Goal: Information Seeking & Learning: Learn about a topic

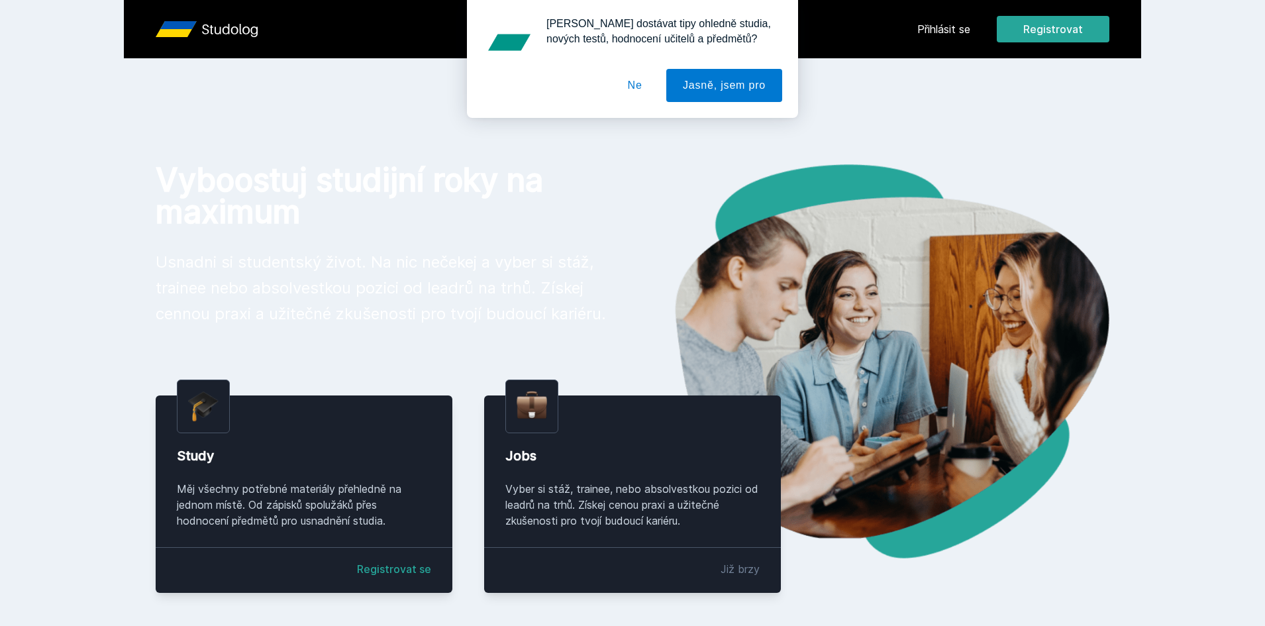
click at [647, 92] on button "Ne" at bounding box center [636, 85] width 48 height 33
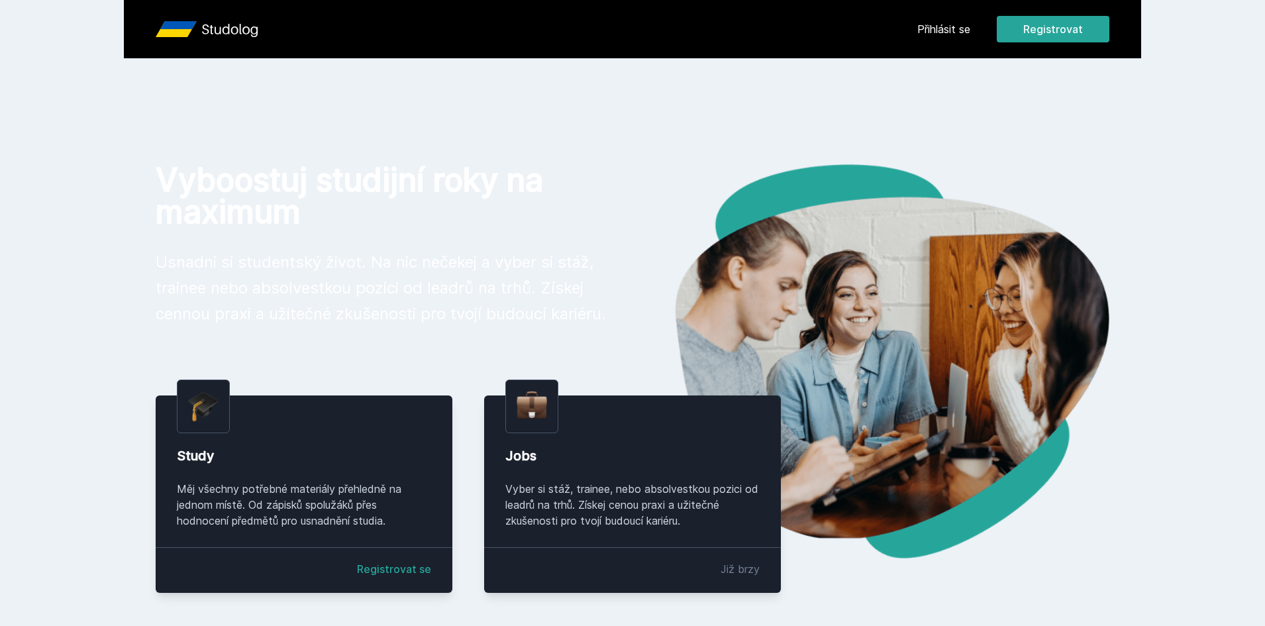
click at [947, 29] on link "Přihlásit se" at bounding box center [944, 29] width 53 height 16
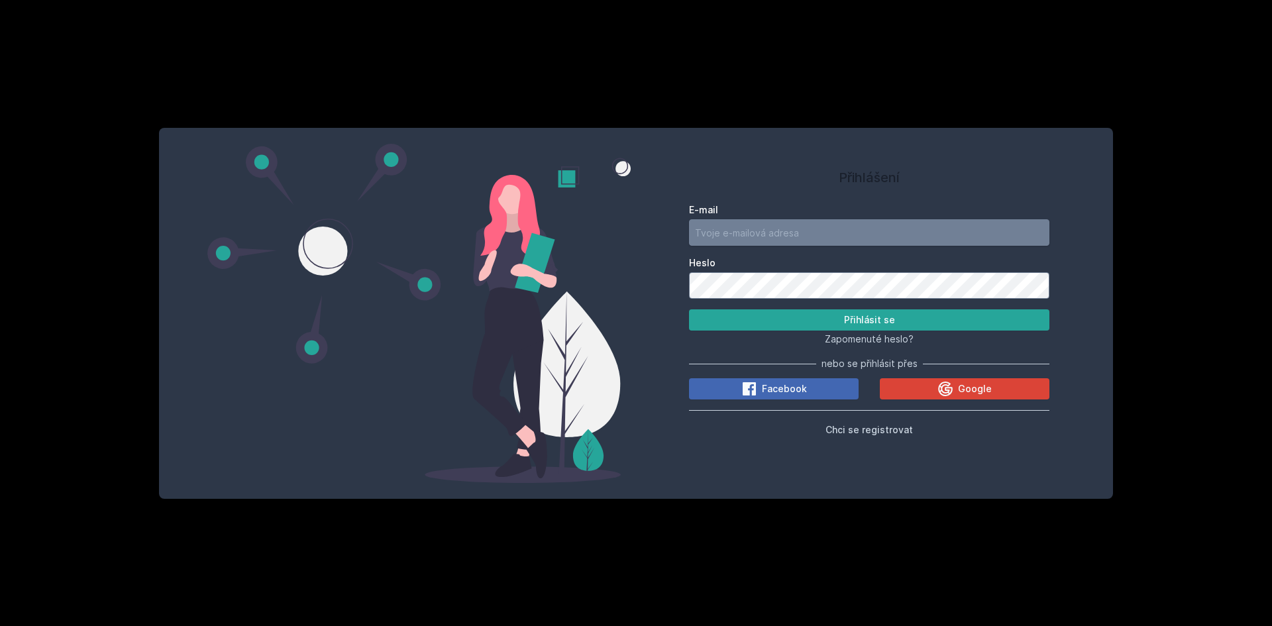
click at [816, 233] on input "E-mail" at bounding box center [869, 232] width 360 height 27
type input "[EMAIL_ADDRESS][DOMAIN_NAME]"
click at [689, 309] on button "Přihlásit se" at bounding box center [869, 319] width 360 height 21
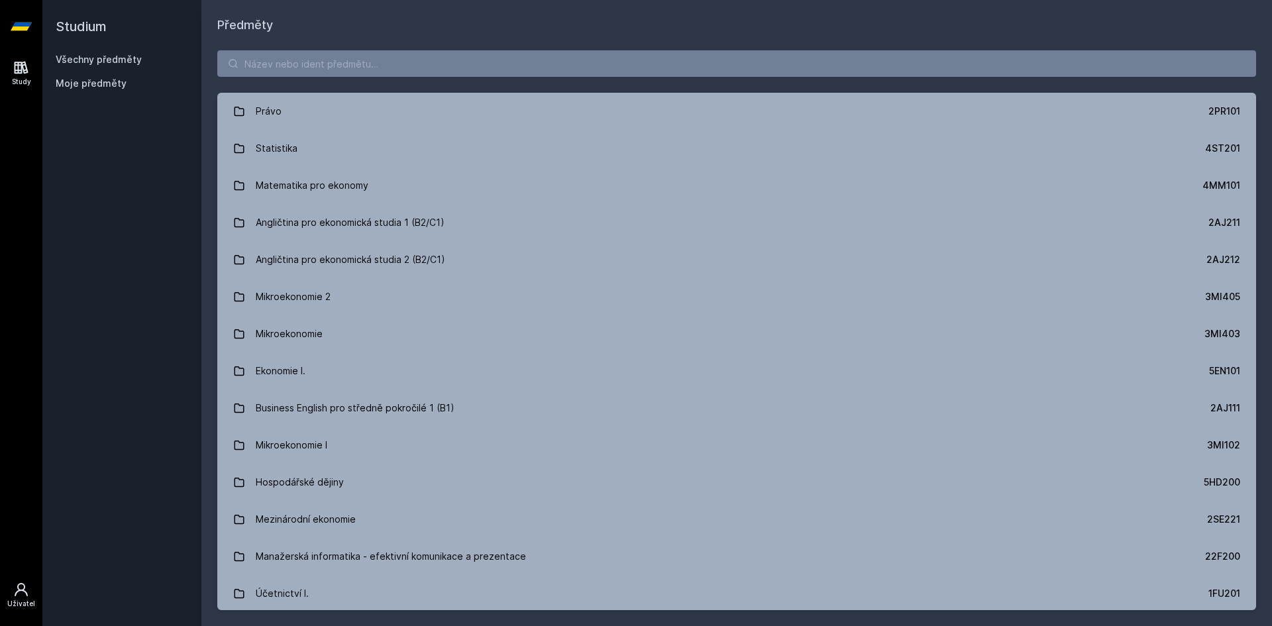
click at [22, 601] on div "Uživatel" at bounding box center [21, 604] width 28 height 10
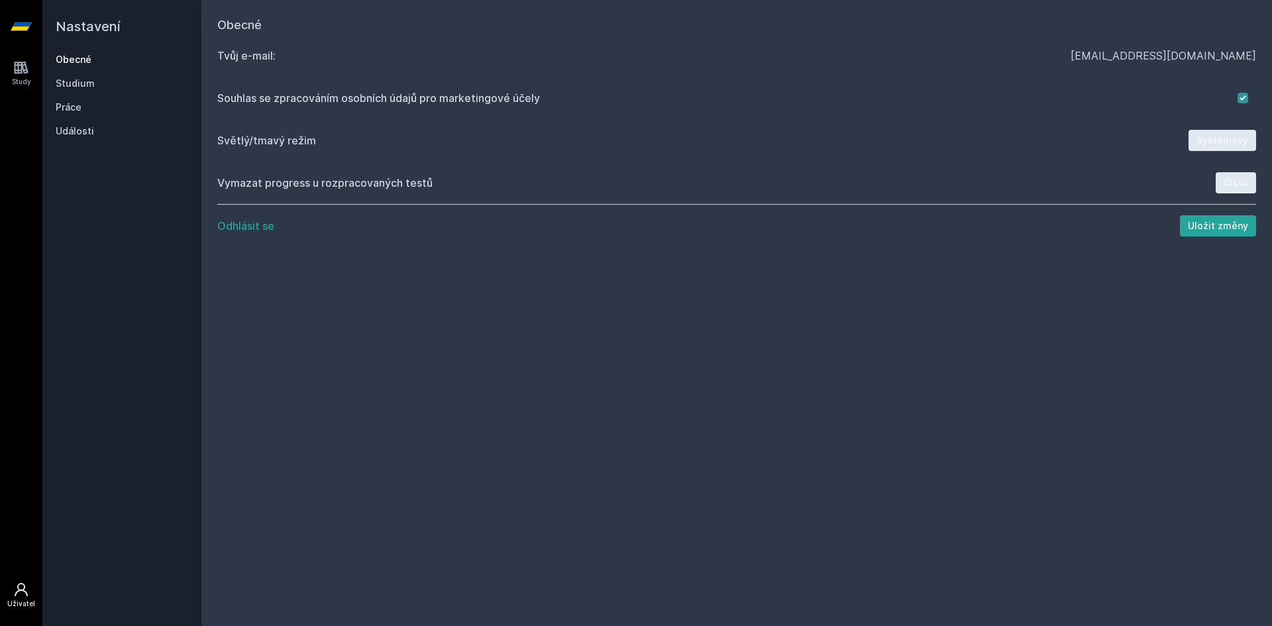
click at [17, 31] on icon at bounding box center [21, 26] width 21 height 53
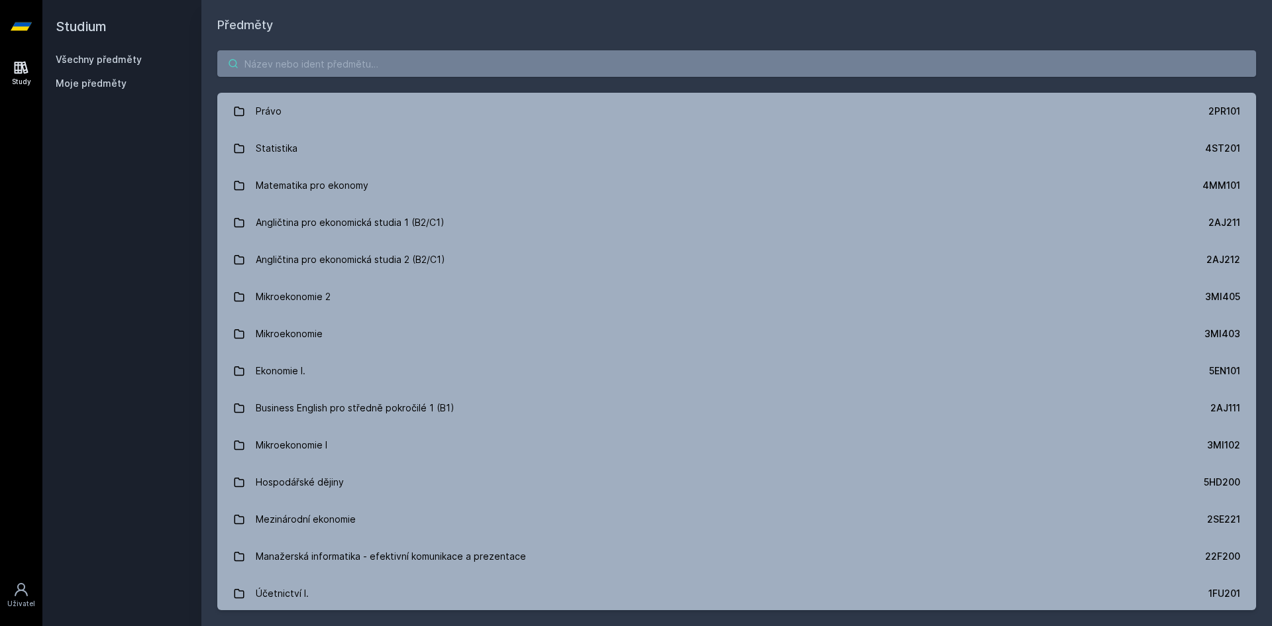
click at [373, 71] on input "search" at bounding box center [736, 63] width 1039 height 27
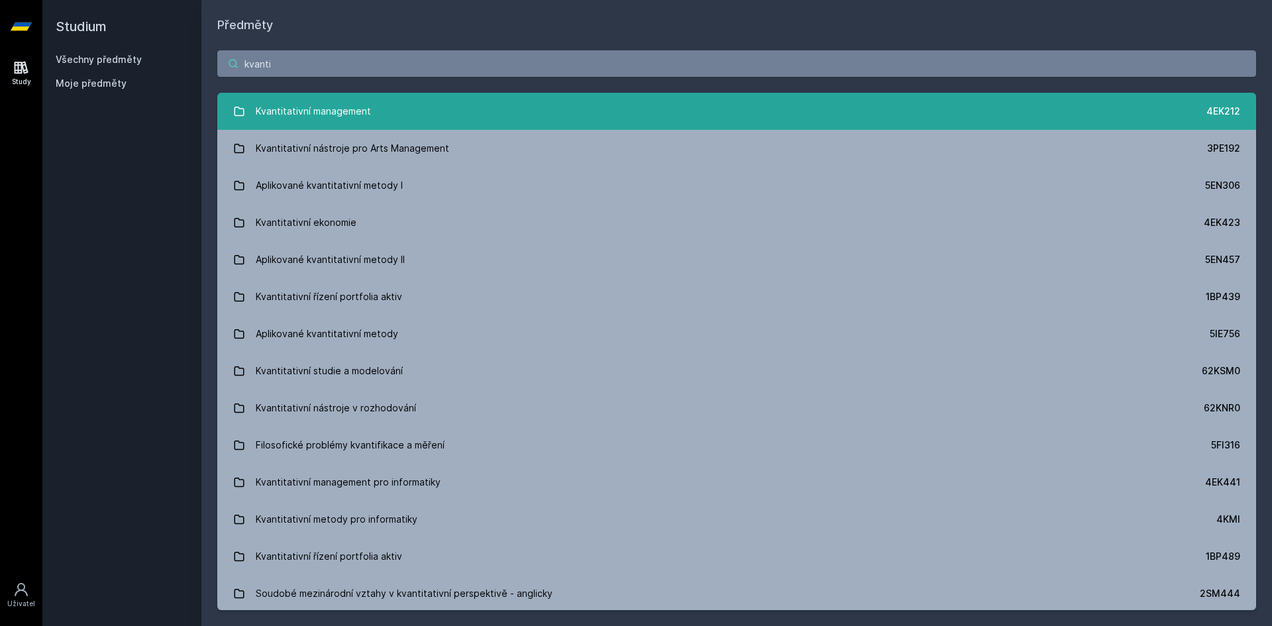
type input "kvanti"
click at [356, 113] on div "Kvantitativní management" at bounding box center [313, 111] width 115 height 27
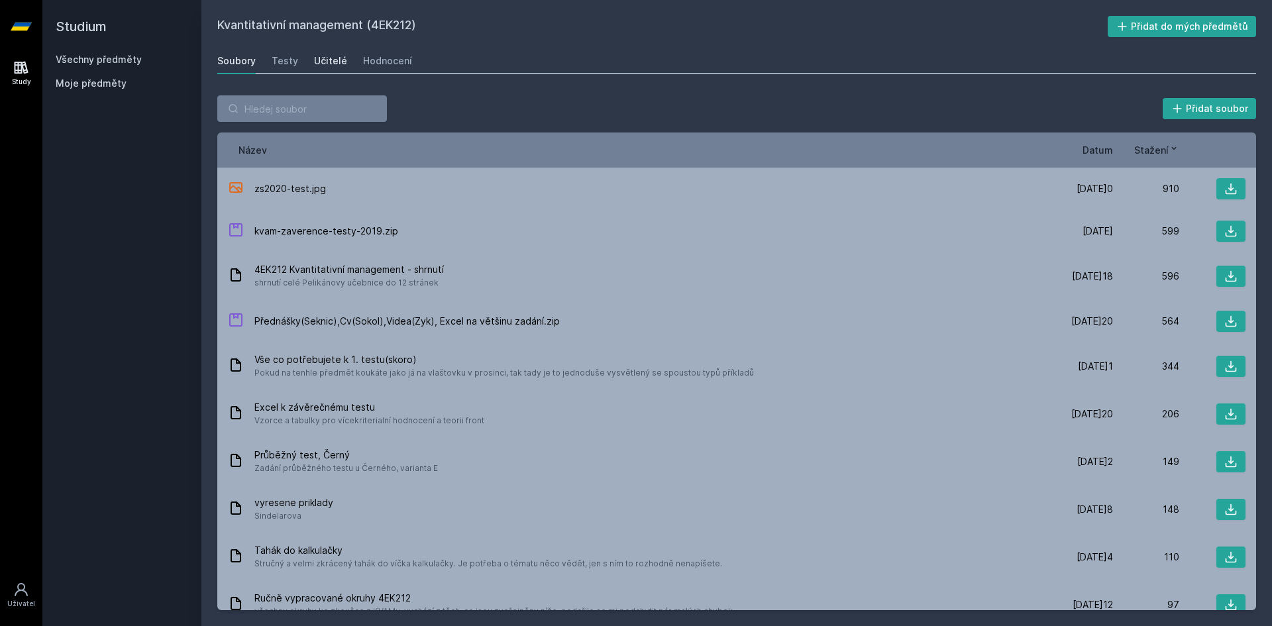
click at [326, 60] on div "Učitelé" at bounding box center [330, 60] width 33 height 13
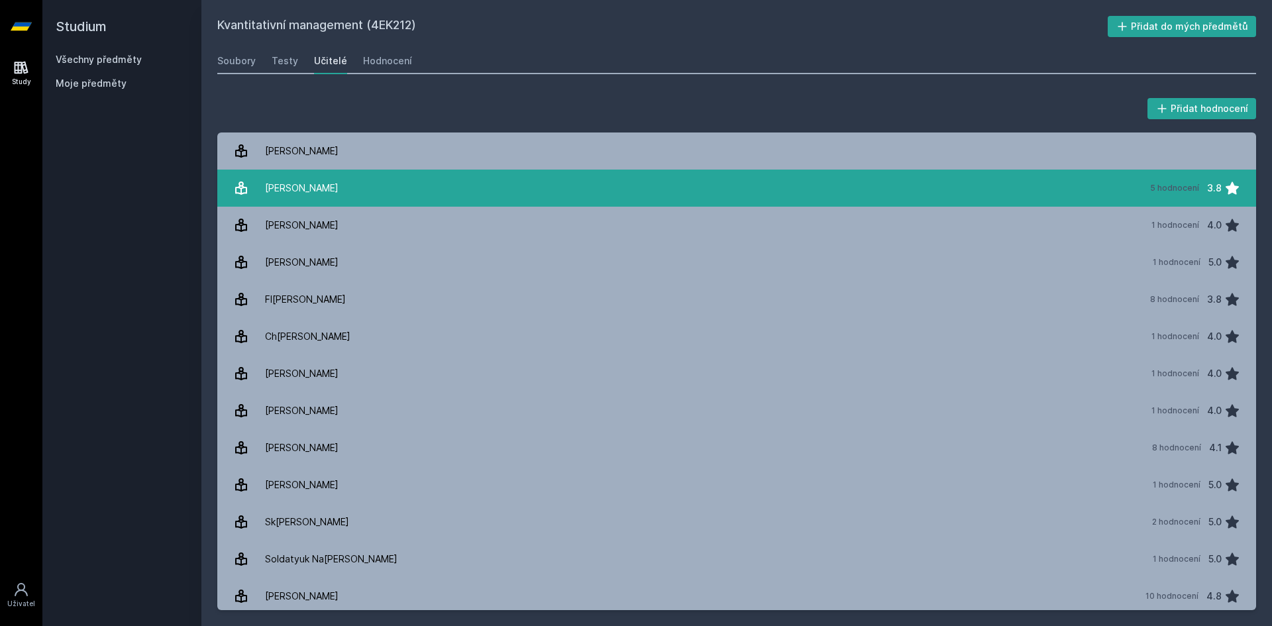
click at [394, 186] on link "[PERSON_NAME] 5 hodnocení 3.8" at bounding box center [736, 188] width 1039 height 37
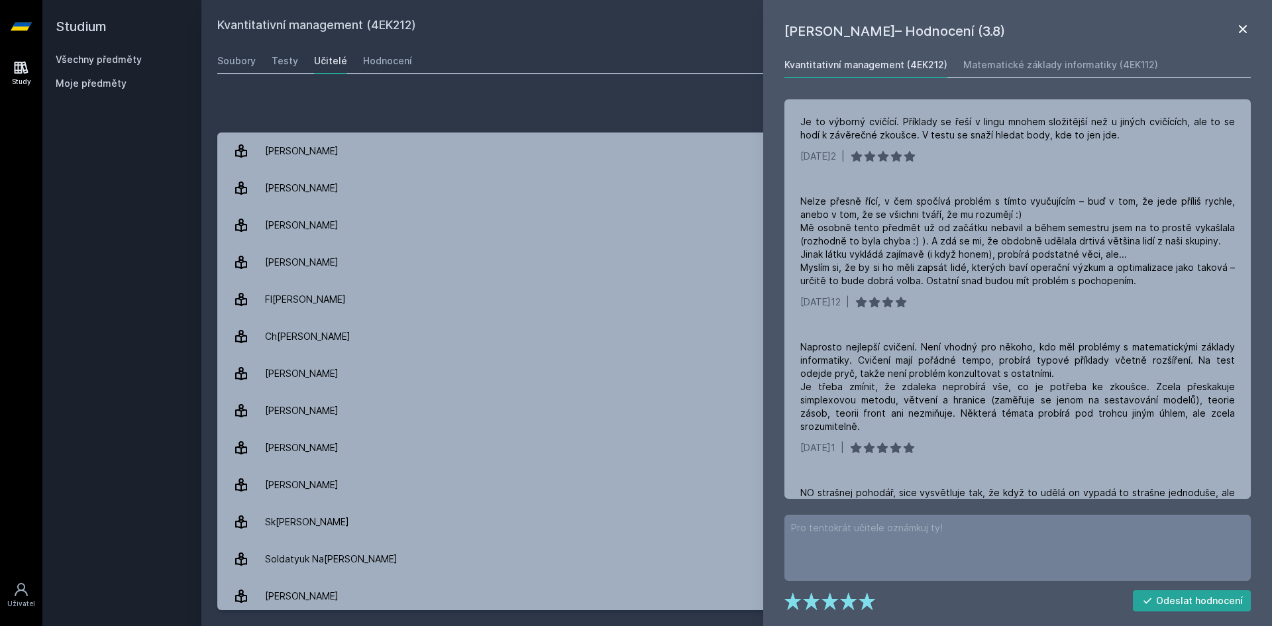
click at [1245, 23] on icon at bounding box center [1243, 29] width 16 height 16
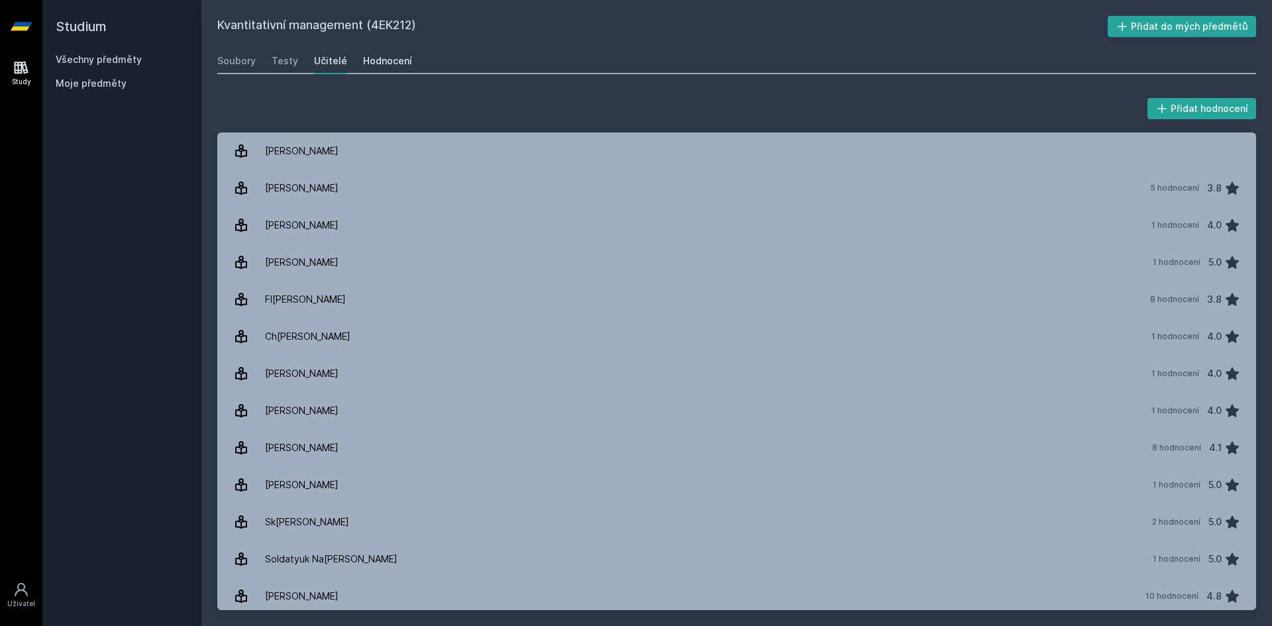
click at [386, 58] on div "Hodnocení" at bounding box center [387, 60] width 49 height 13
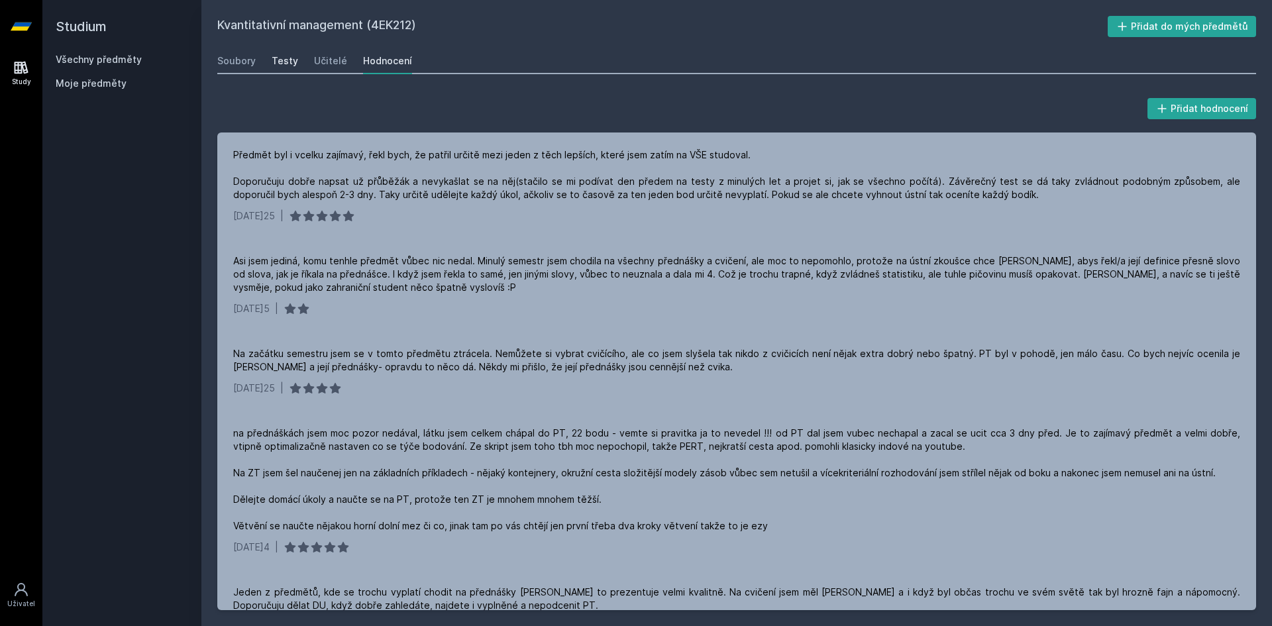
click at [273, 58] on div "Testy" at bounding box center [285, 60] width 27 height 13
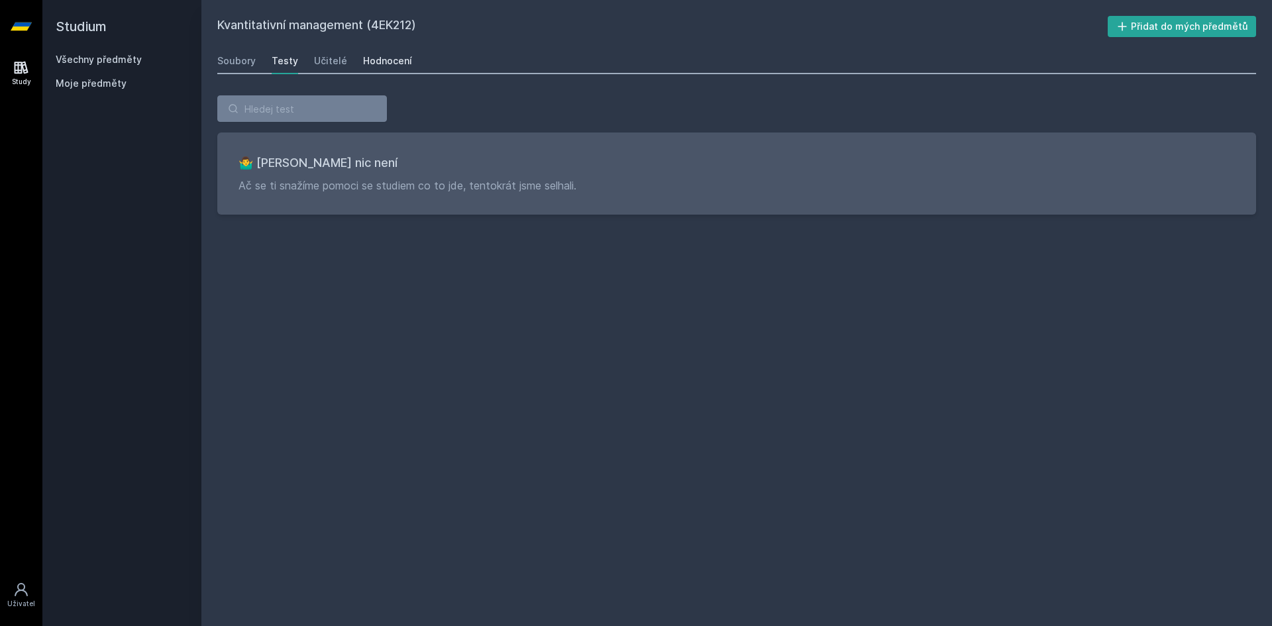
click at [366, 59] on div "Hodnocení" at bounding box center [387, 60] width 49 height 13
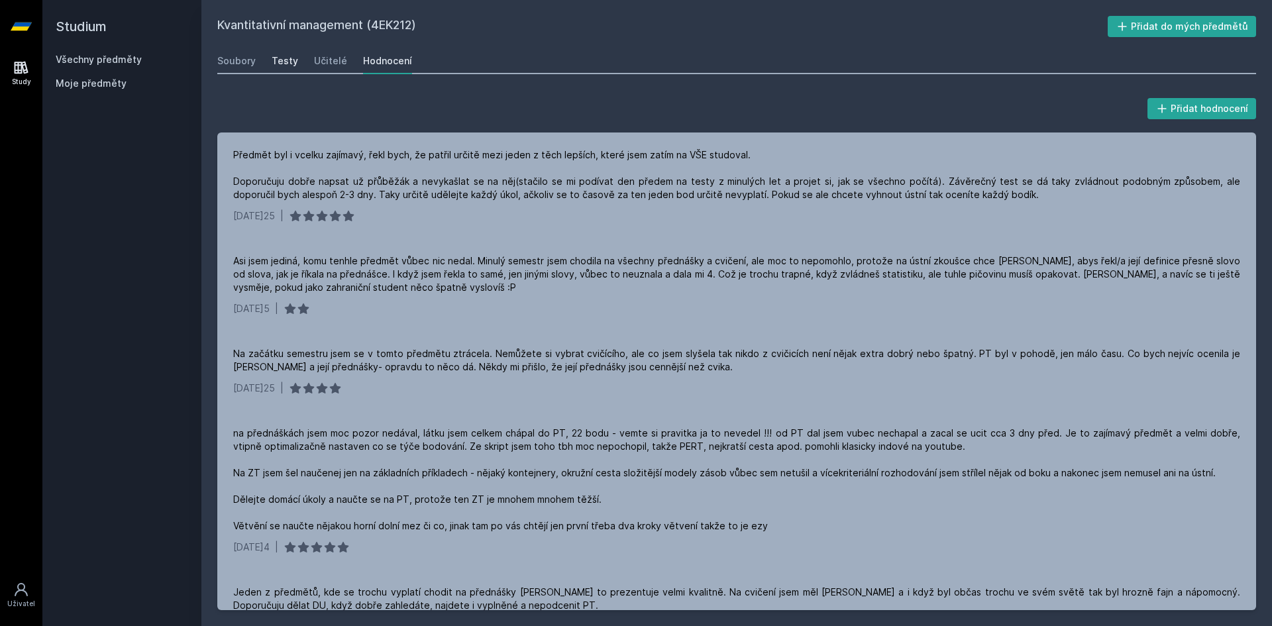
click at [288, 63] on div "Testy" at bounding box center [285, 60] width 27 height 13
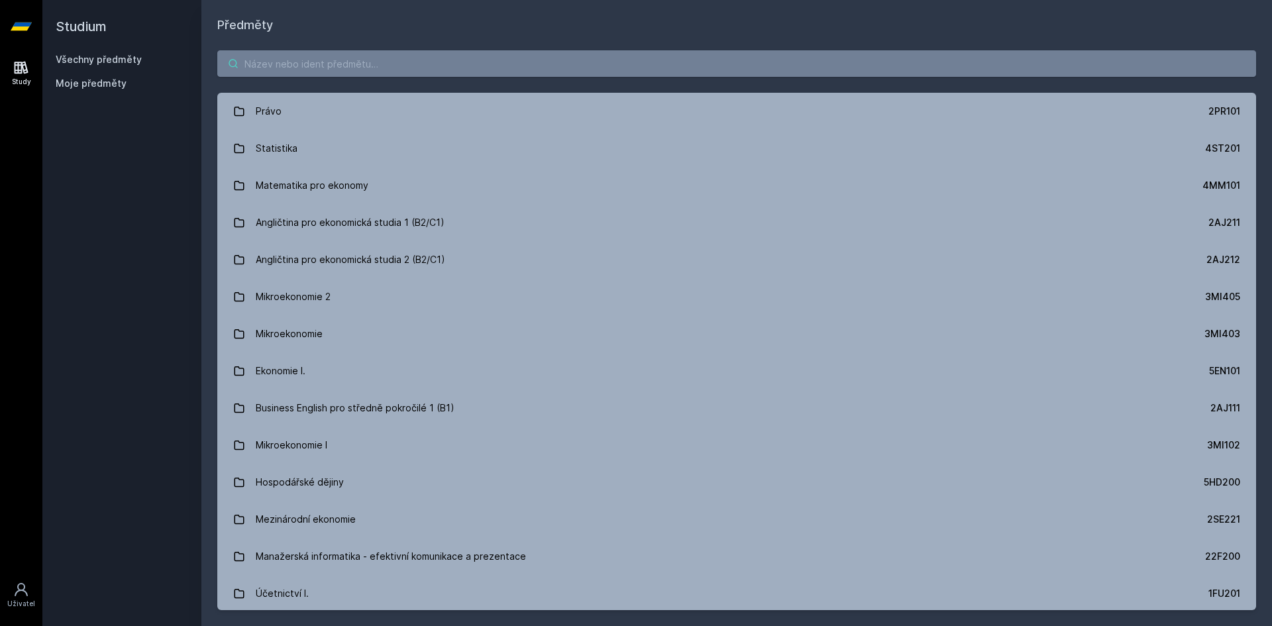
click at [321, 72] on input "search" at bounding box center [736, 63] width 1039 height 27
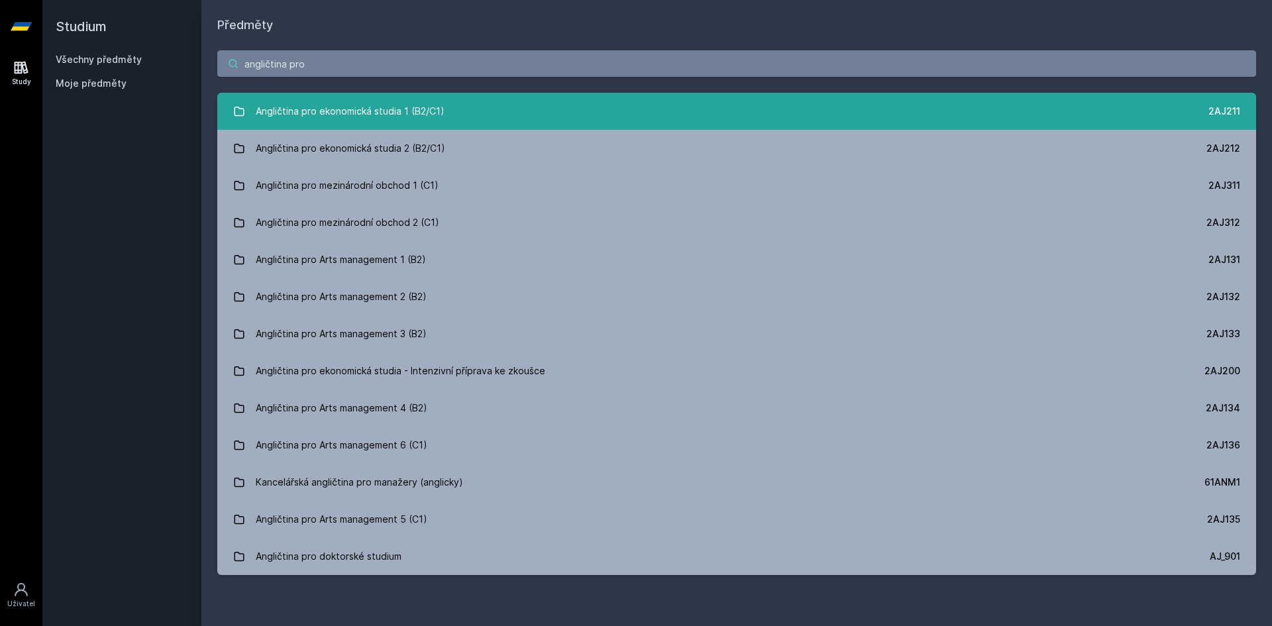
type input "angličtina pro"
click at [464, 105] on link "Angličtina pro ekonomická studia 1 (B2/C1) 2AJ211" at bounding box center [736, 111] width 1039 height 37
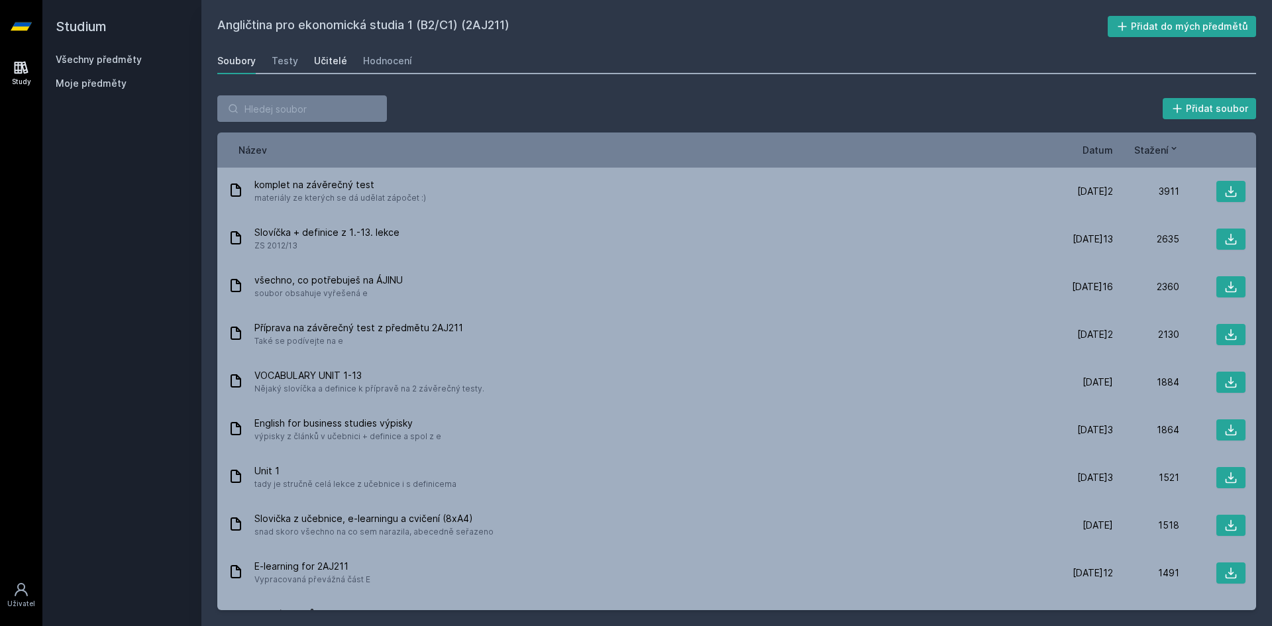
click at [327, 60] on div "Učitelé" at bounding box center [330, 60] width 33 height 13
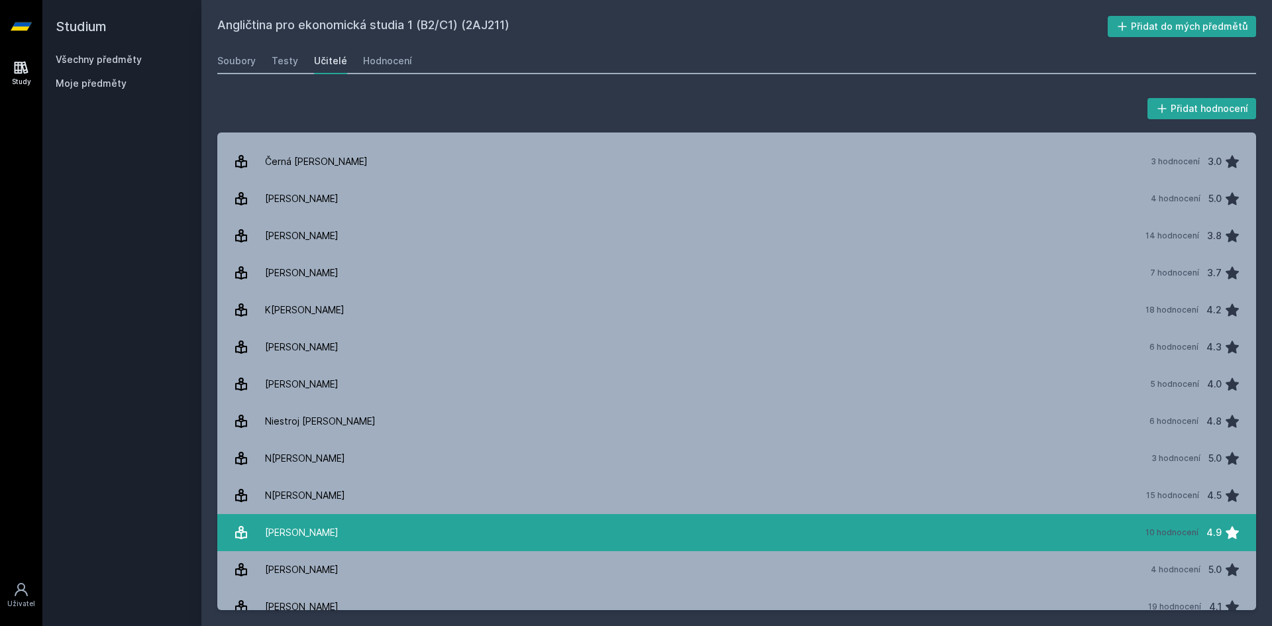
scroll to position [190, 0]
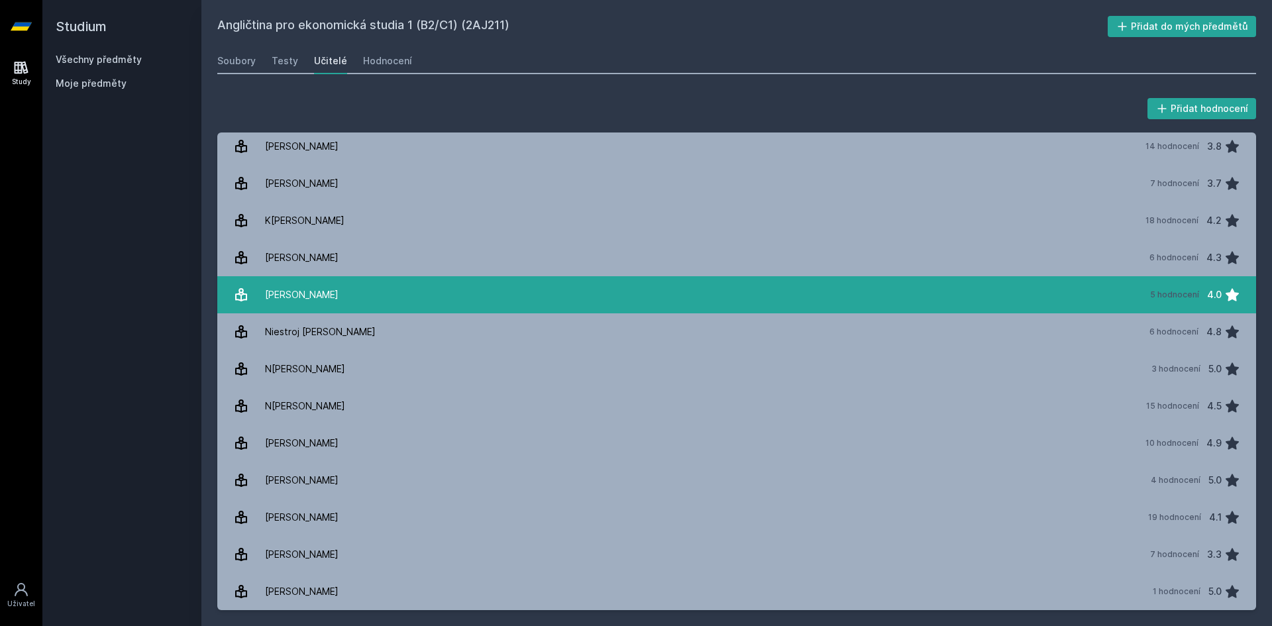
click at [415, 304] on link "[PERSON_NAME] 5 hodnocení 4.0" at bounding box center [736, 294] width 1039 height 37
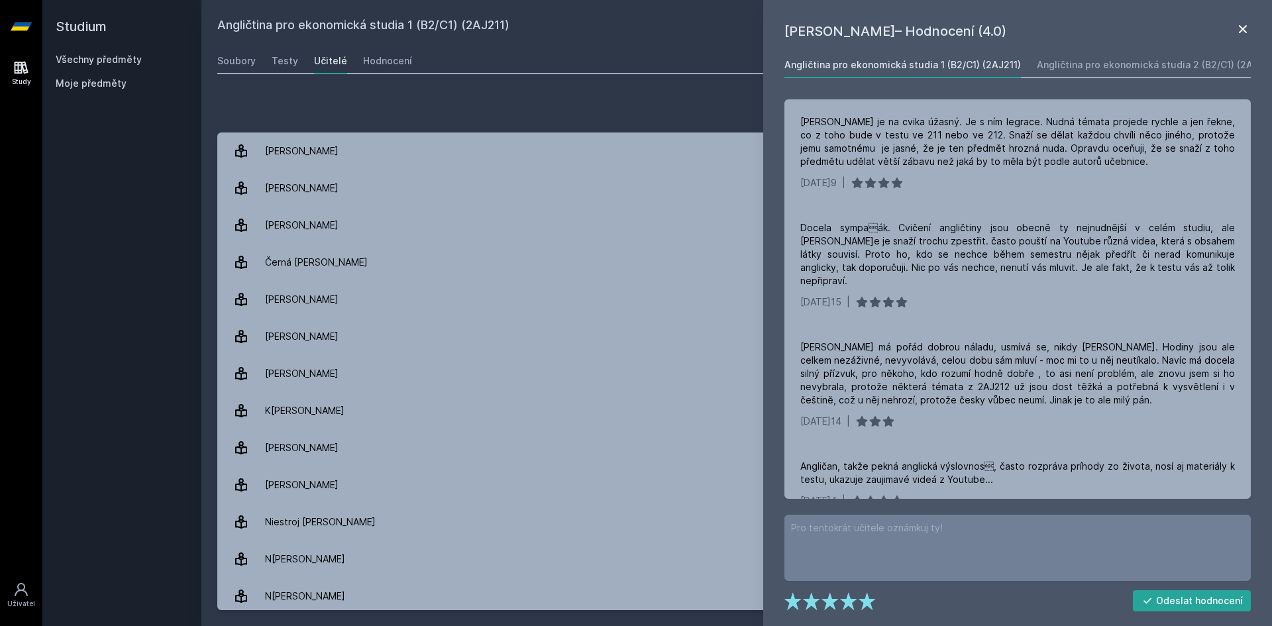
click at [1244, 33] on icon at bounding box center [1243, 29] width 16 height 16
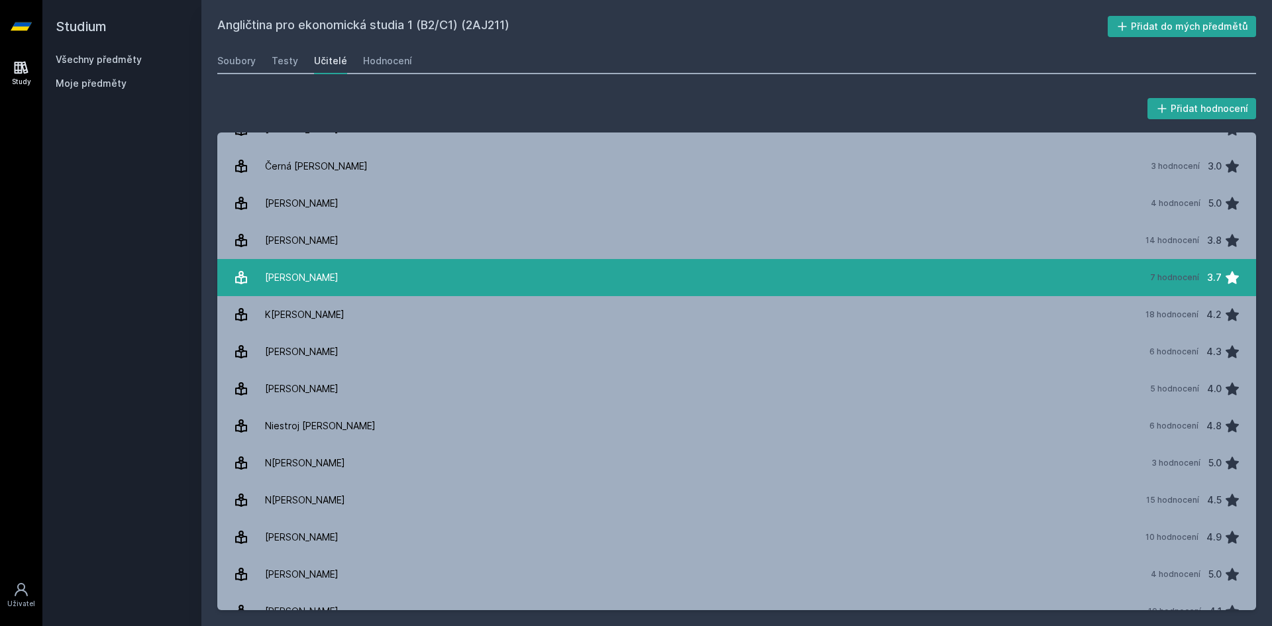
scroll to position [190, 0]
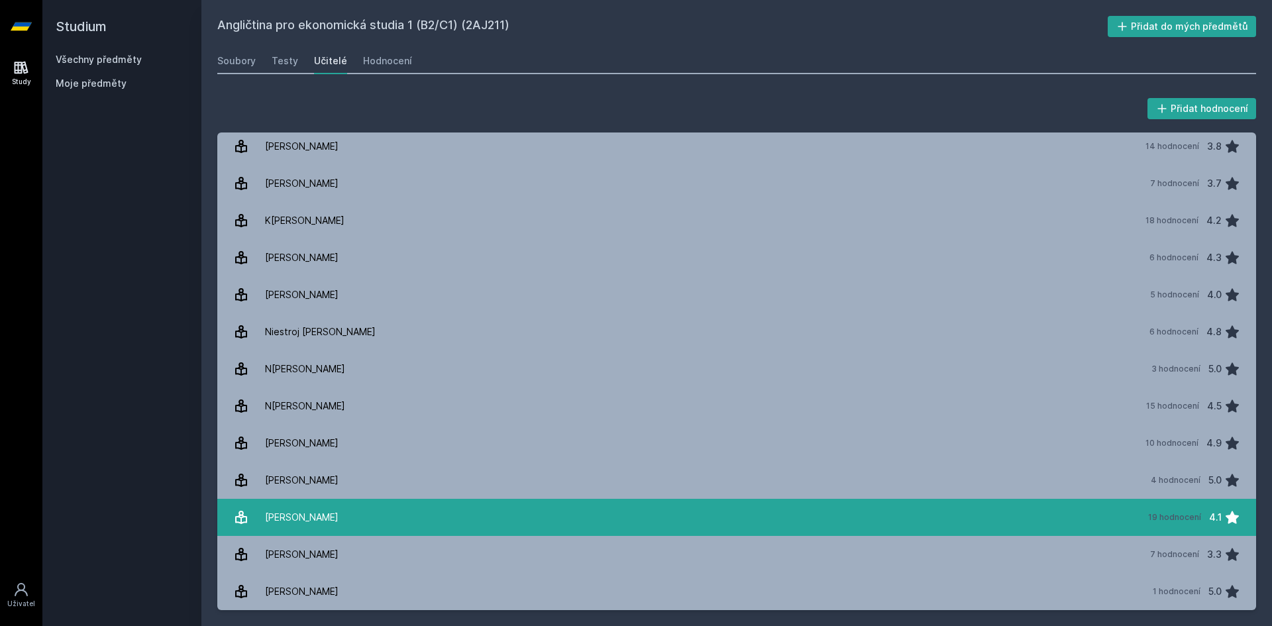
click at [402, 515] on link "[PERSON_NAME] 19 hodnocení 4.1" at bounding box center [736, 517] width 1039 height 37
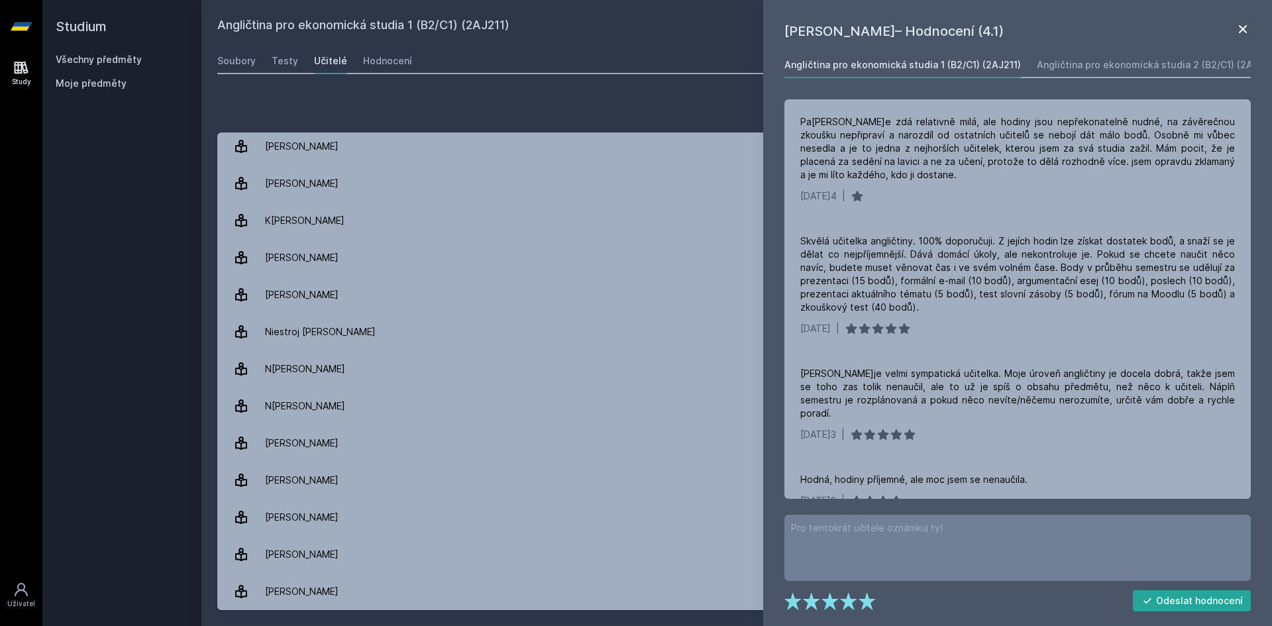
click at [1241, 33] on icon at bounding box center [1243, 29] width 16 height 16
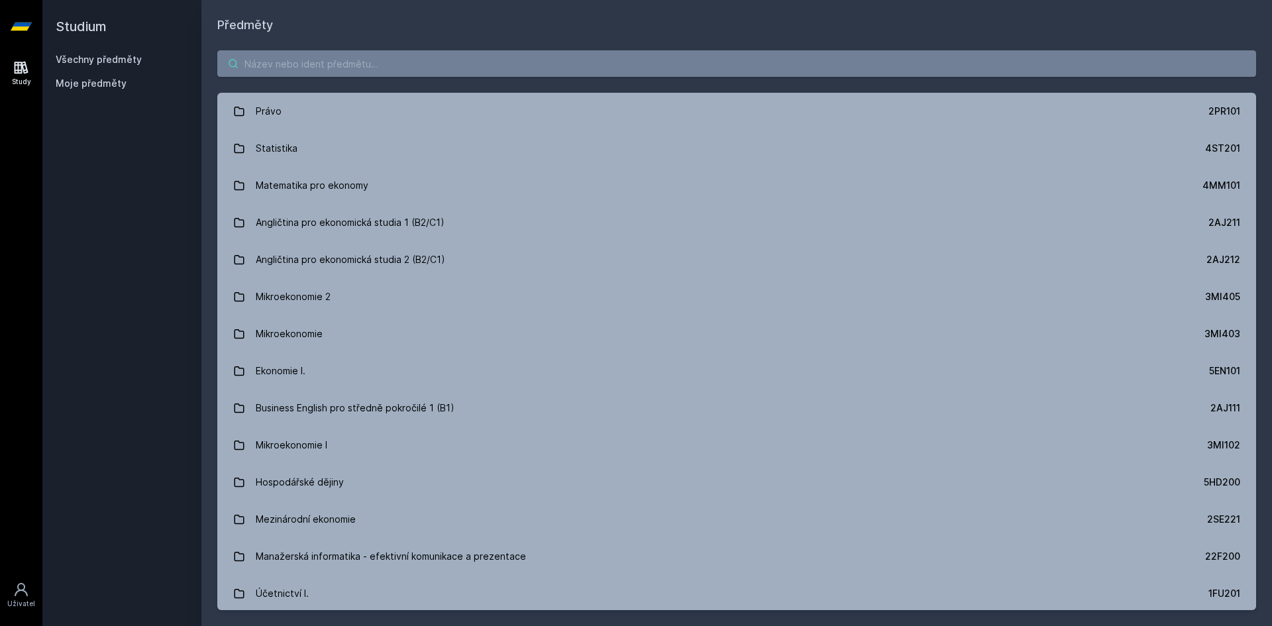
click at [388, 62] on input "search" at bounding box center [736, 63] width 1039 height 27
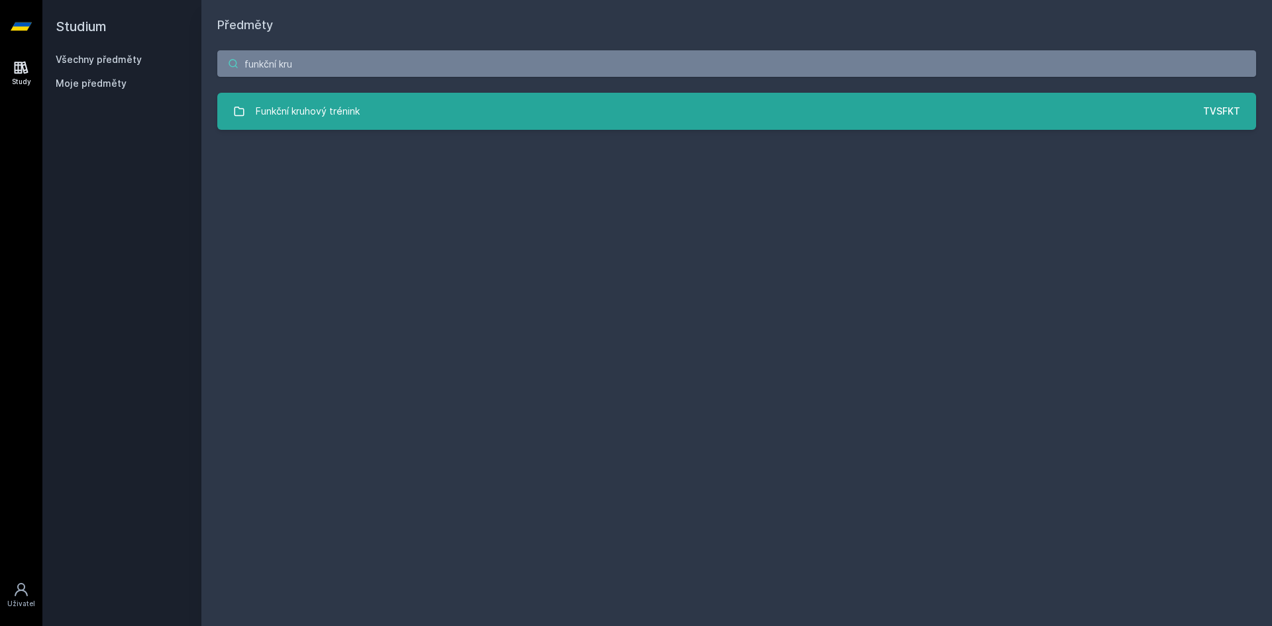
type input "funkční kru"
click at [369, 118] on link "Funkční kruhový trénink TVSFKT" at bounding box center [736, 111] width 1039 height 37
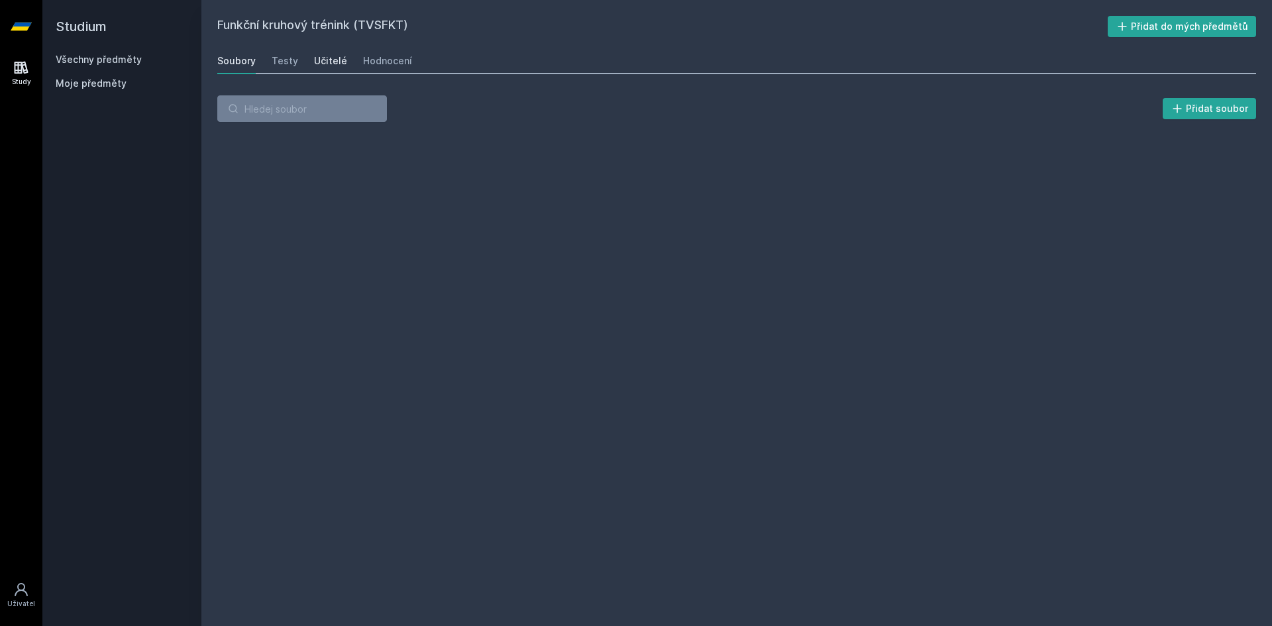
click at [335, 59] on div "Učitelé" at bounding box center [330, 60] width 33 height 13
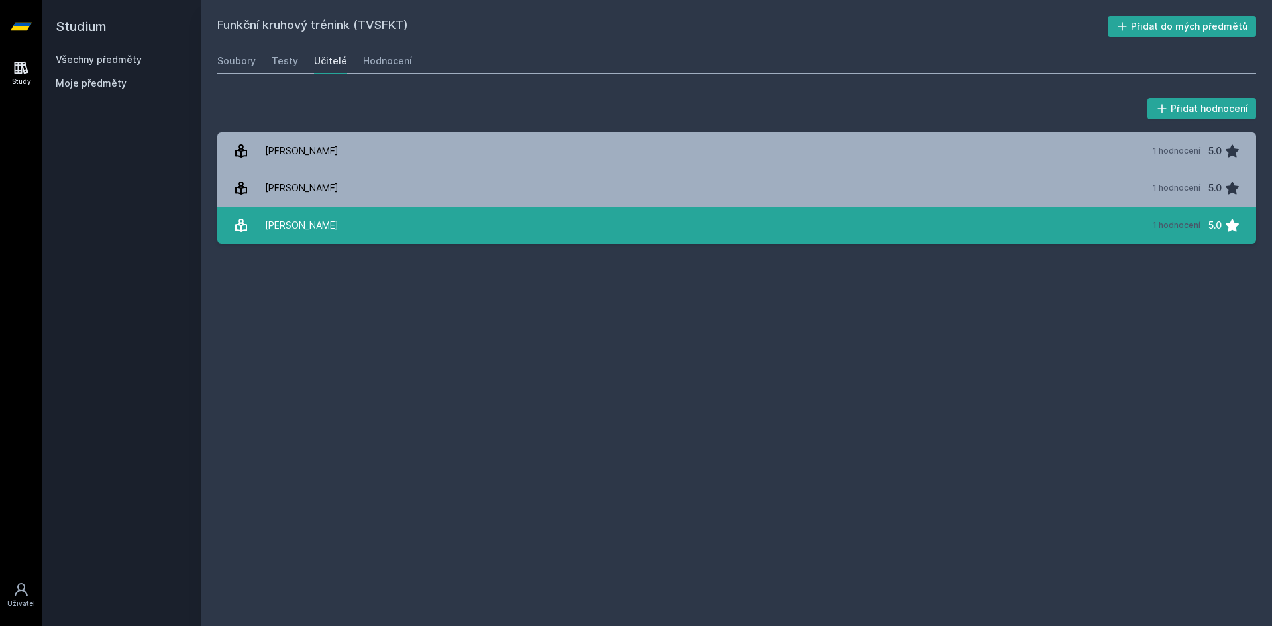
click at [388, 220] on link "[PERSON_NAME] 1 hodnocení 5.0" at bounding box center [736, 225] width 1039 height 37
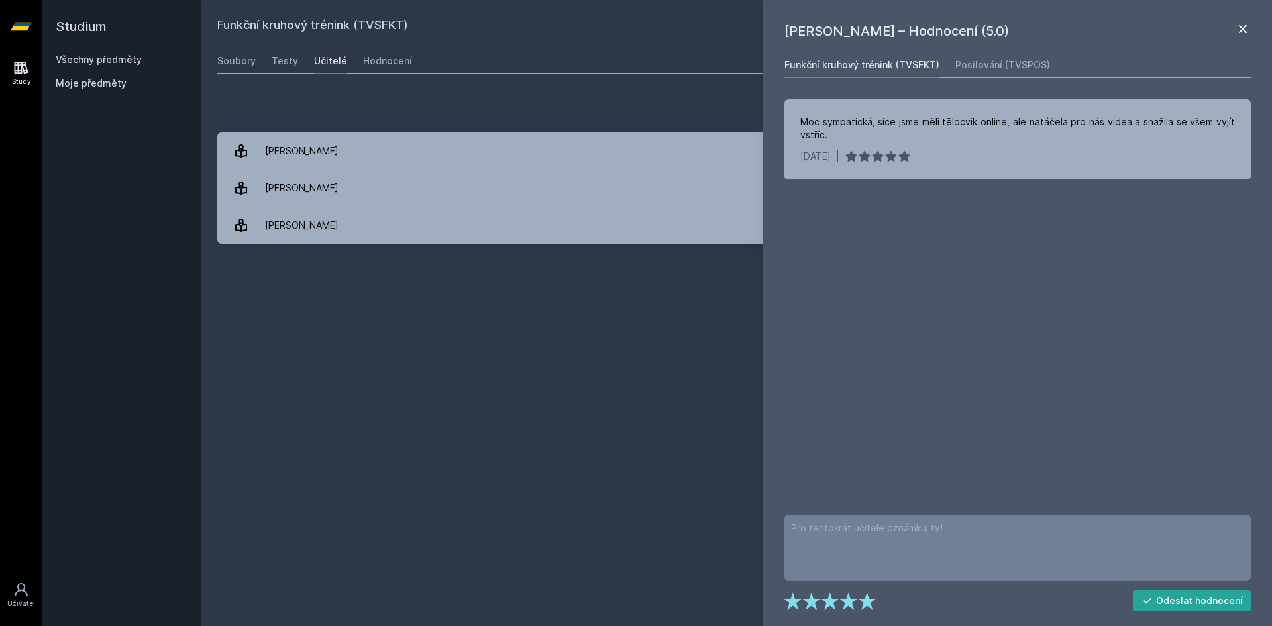
click at [1244, 28] on icon at bounding box center [1243, 29] width 8 height 8
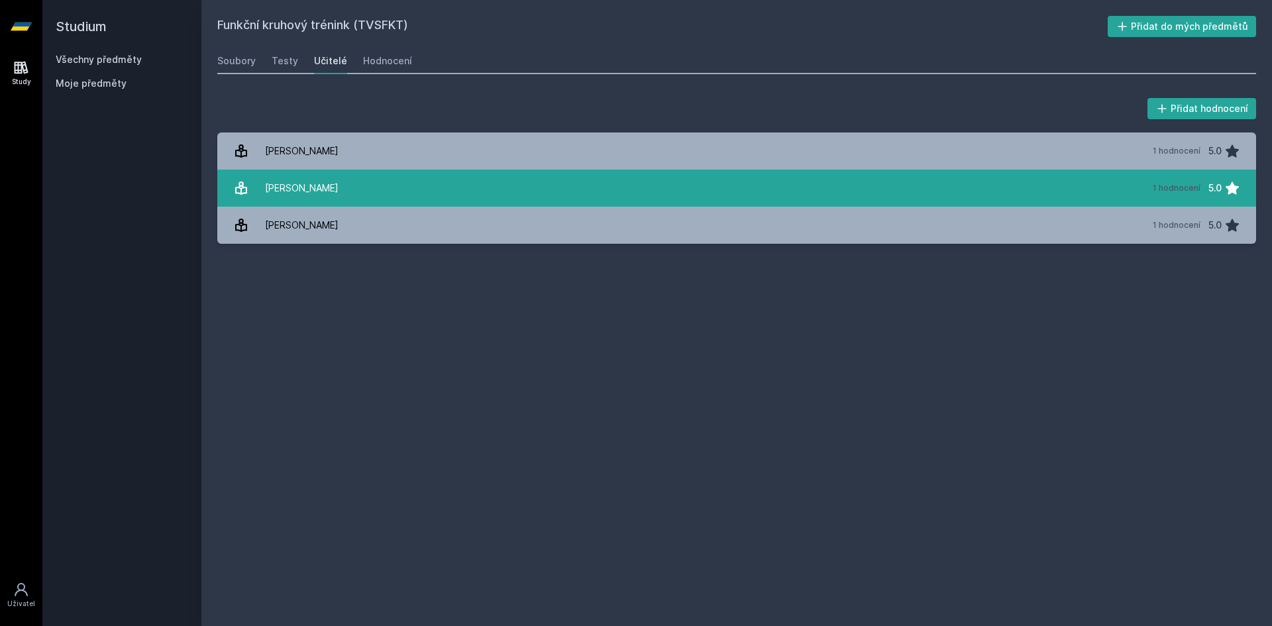
click at [351, 198] on link "[PERSON_NAME] 1 hodnocení 5.0" at bounding box center [736, 188] width 1039 height 37
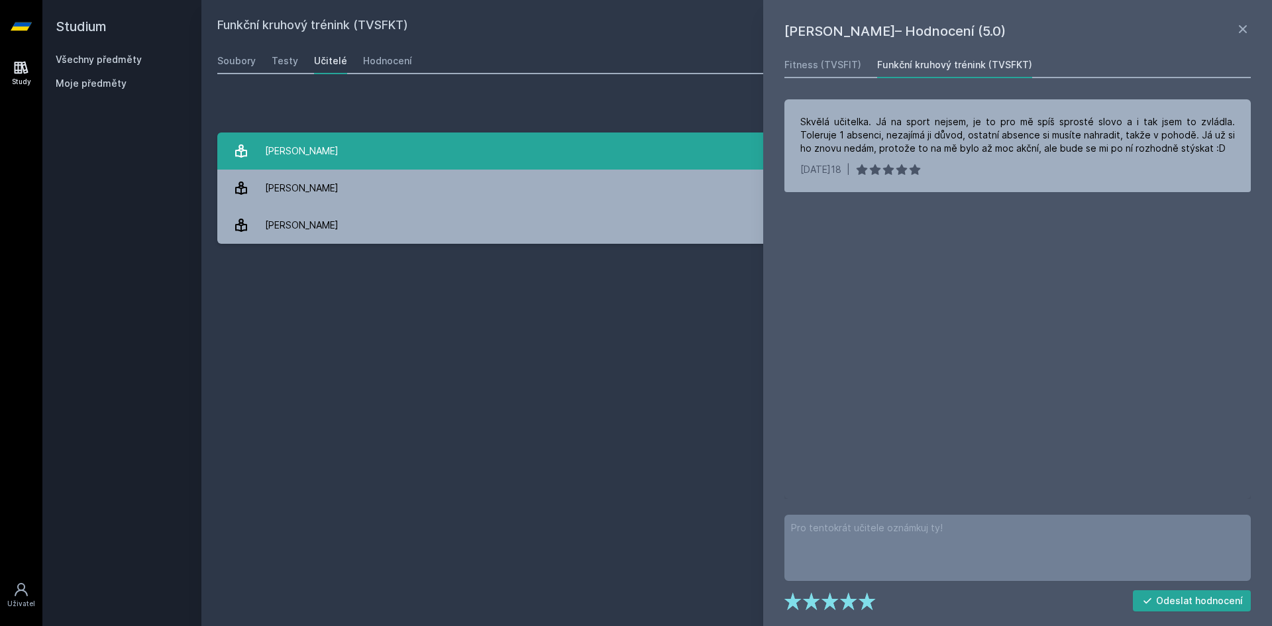
click at [418, 154] on link "[PERSON_NAME] 1 hodnocení 5.0" at bounding box center [736, 151] width 1039 height 37
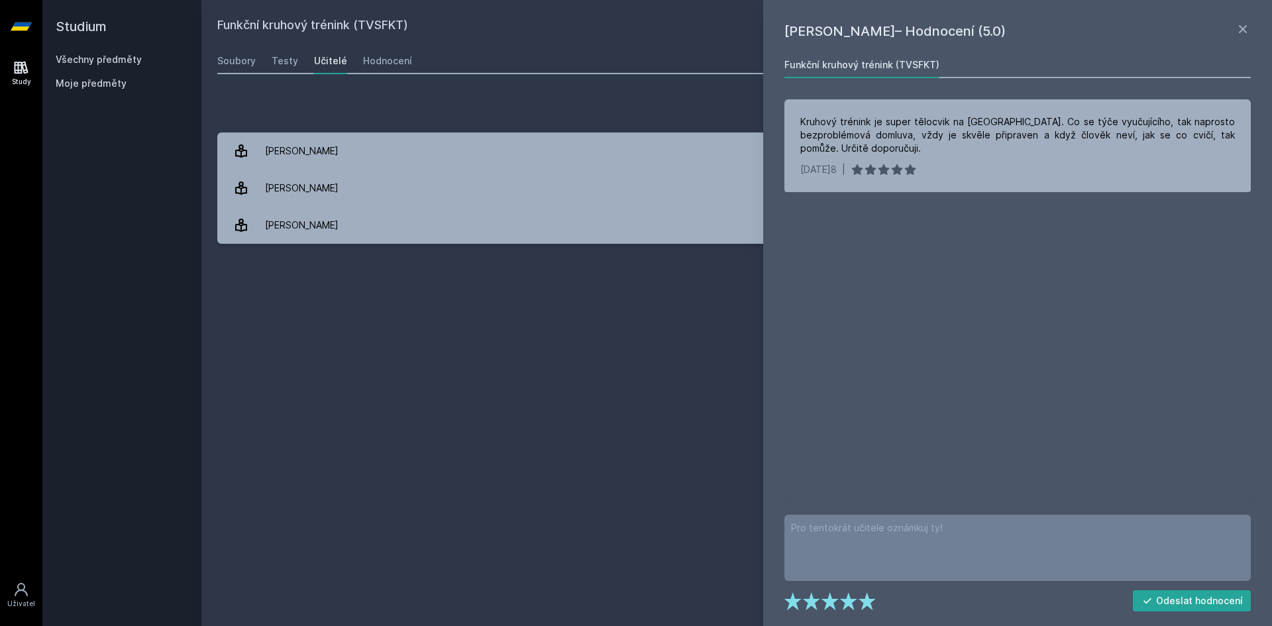
click at [1235, 30] on icon at bounding box center [1243, 29] width 16 height 16
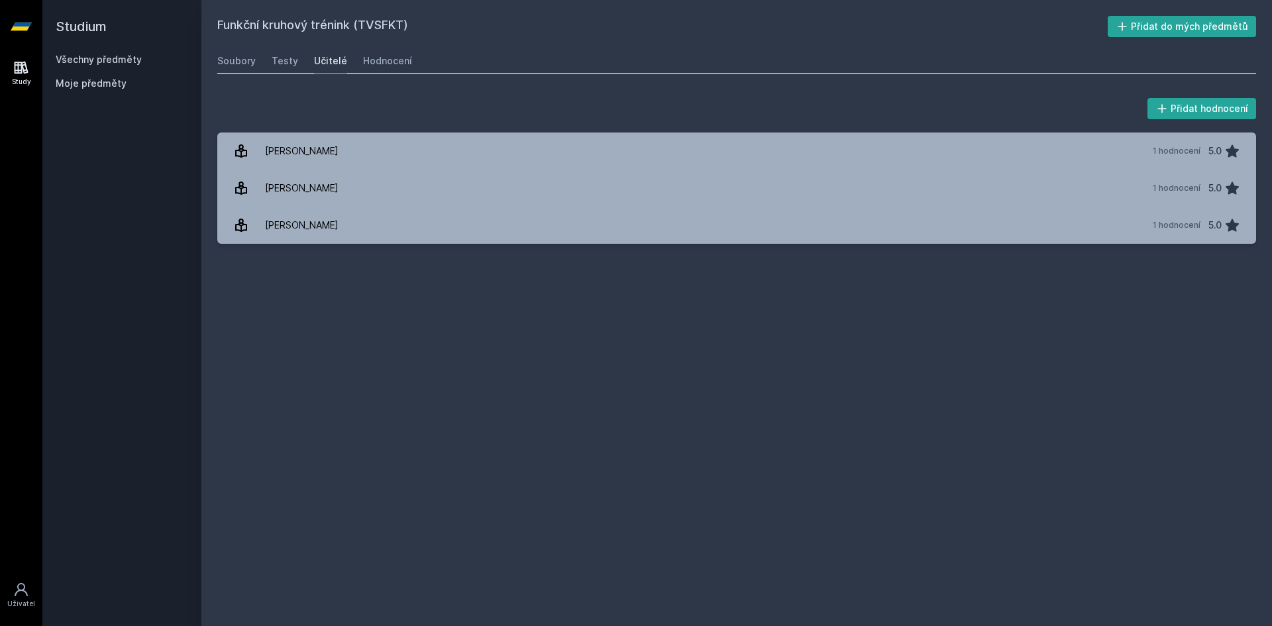
click at [736, 529] on div "Funkční kruhový trénink (TVSFKT) Přidat do mých předmětů [GEOGRAPHIC_DATA] Test…" at bounding box center [736, 313] width 1039 height 594
click at [780, 562] on div "Funkční kruhový trénink (TVSFKT) Přidat do mých předmětů [GEOGRAPHIC_DATA] Test…" at bounding box center [736, 313] width 1039 height 594
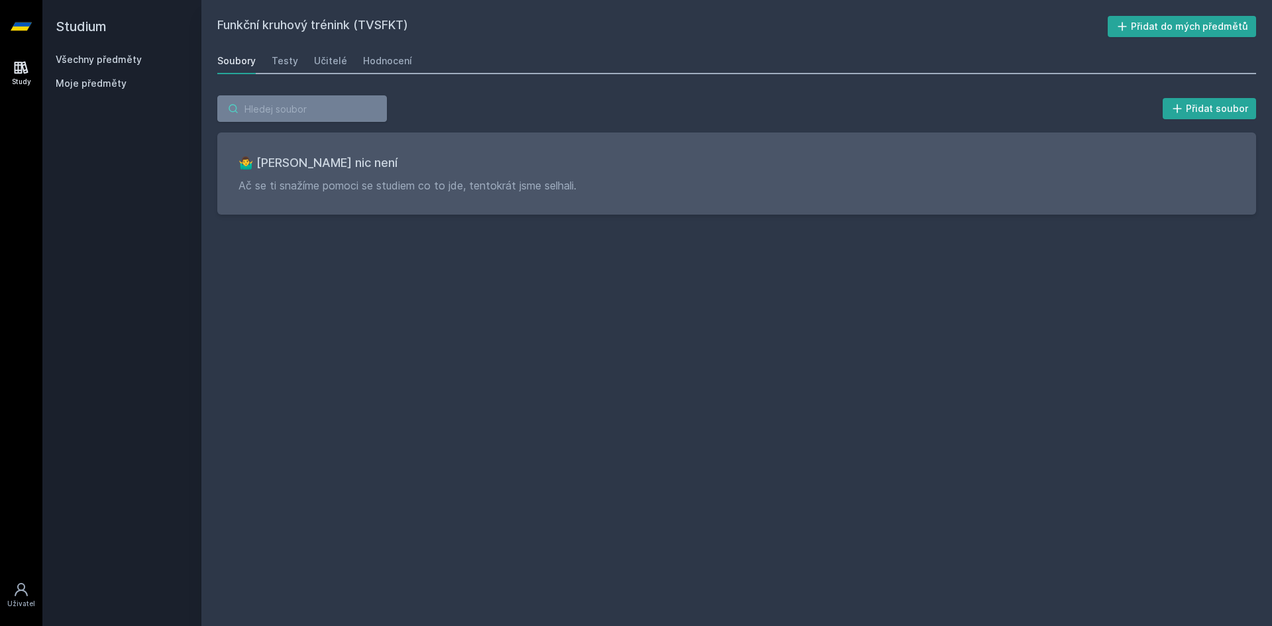
click at [321, 113] on input "search" at bounding box center [302, 108] width 170 height 27
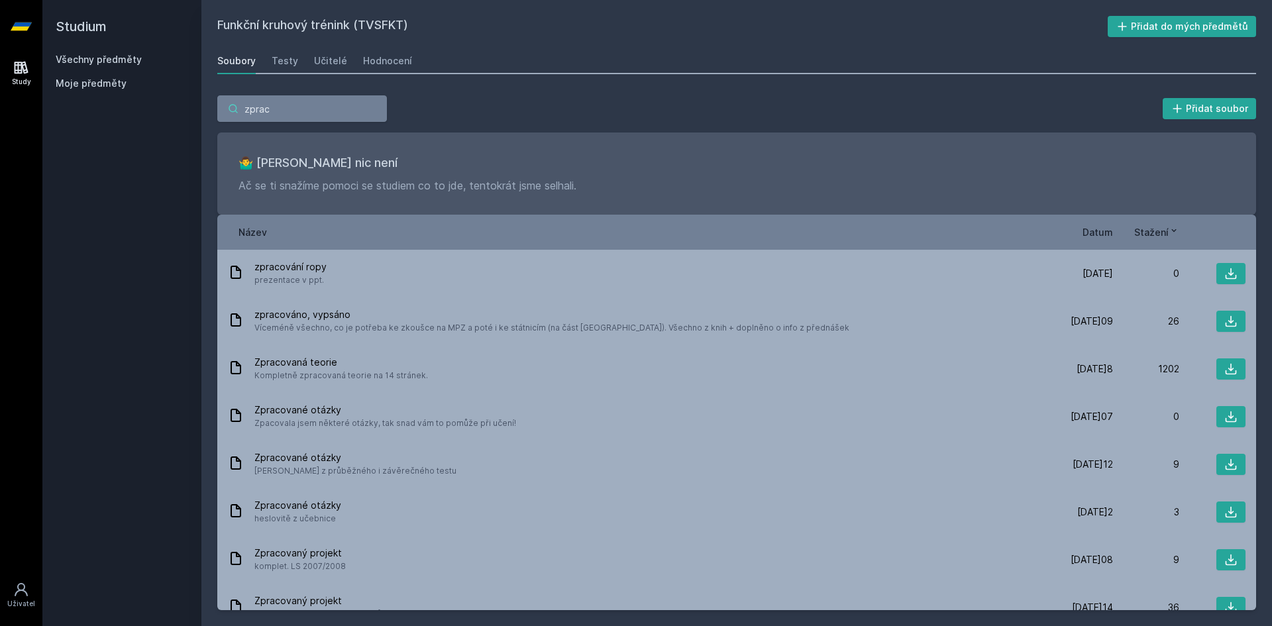
type input "zpraco"
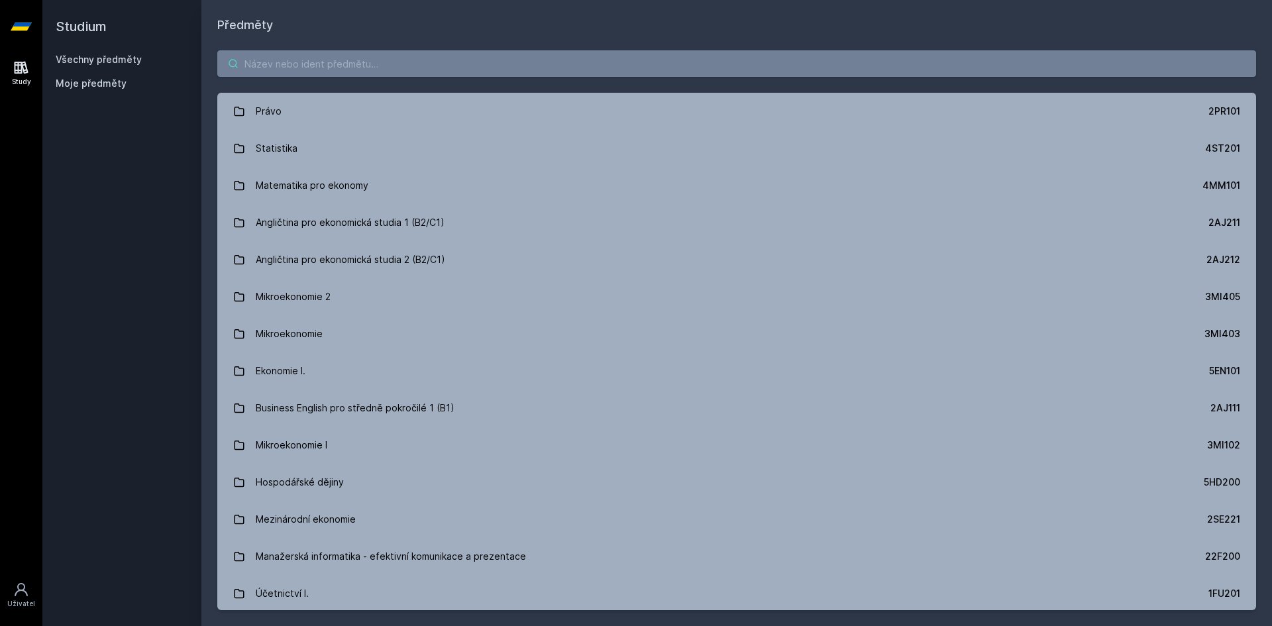
click at [317, 65] on input "search" at bounding box center [736, 63] width 1039 height 27
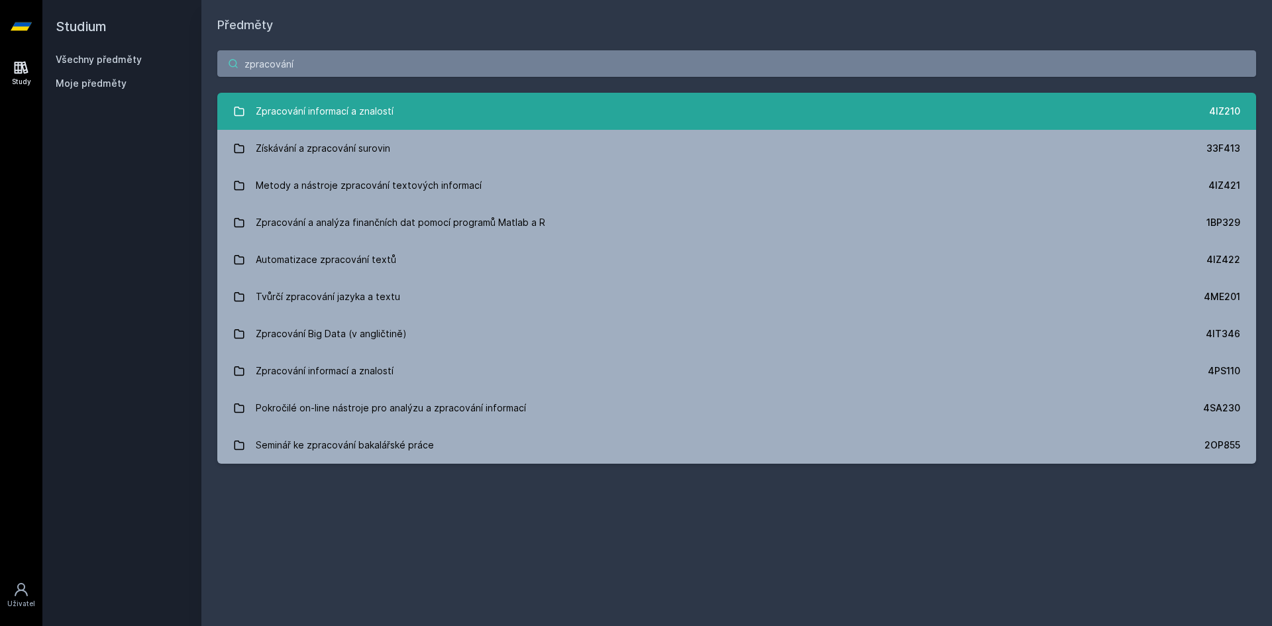
type input "zpracování"
click at [358, 113] on div "Zpracování informací a znalostí" at bounding box center [325, 111] width 138 height 27
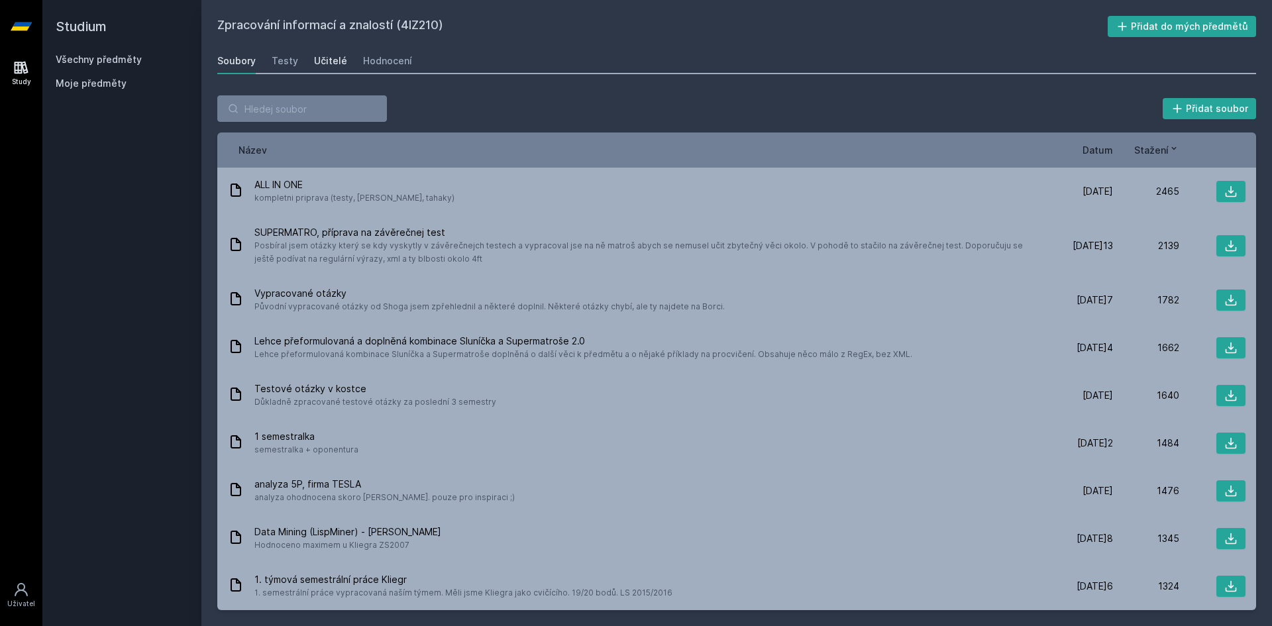
click at [328, 55] on div "Učitelé" at bounding box center [330, 60] width 33 height 13
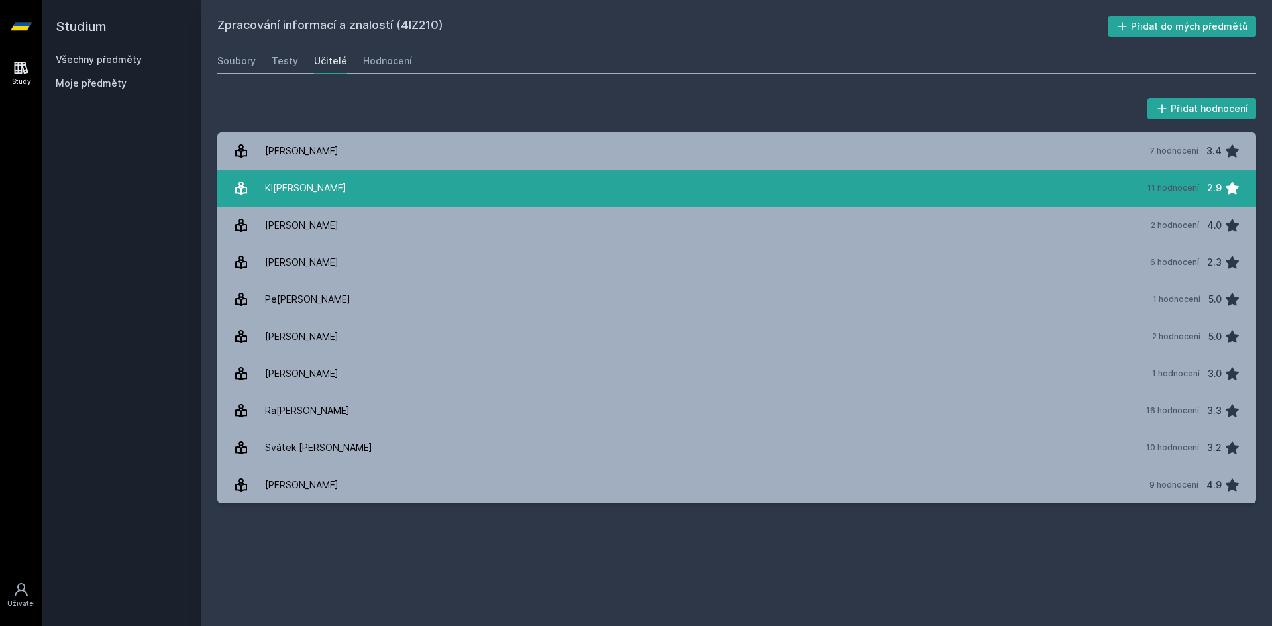
click at [462, 184] on link "[PERSON_NAME] 11 hodnocení 2.9" at bounding box center [736, 188] width 1039 height 37
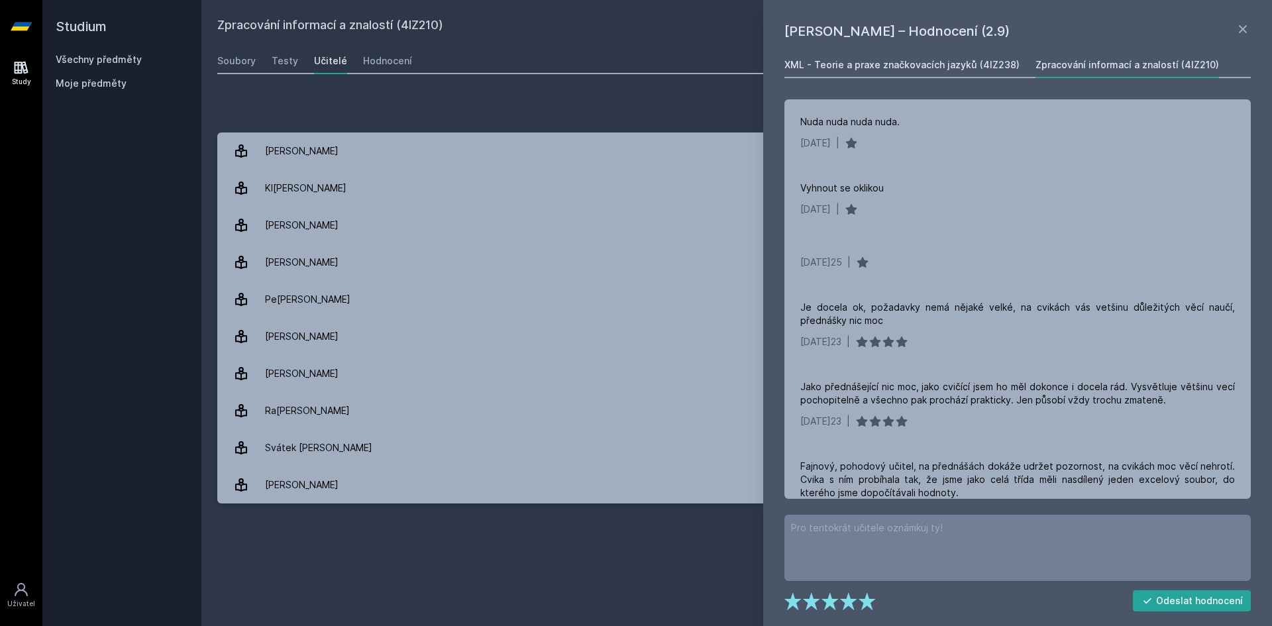
click at [935, 72] on link "XML - Teorie a praxe značkovacích jazyků (4IZ238)" at bounding box center [901, 65] width 235 height 27
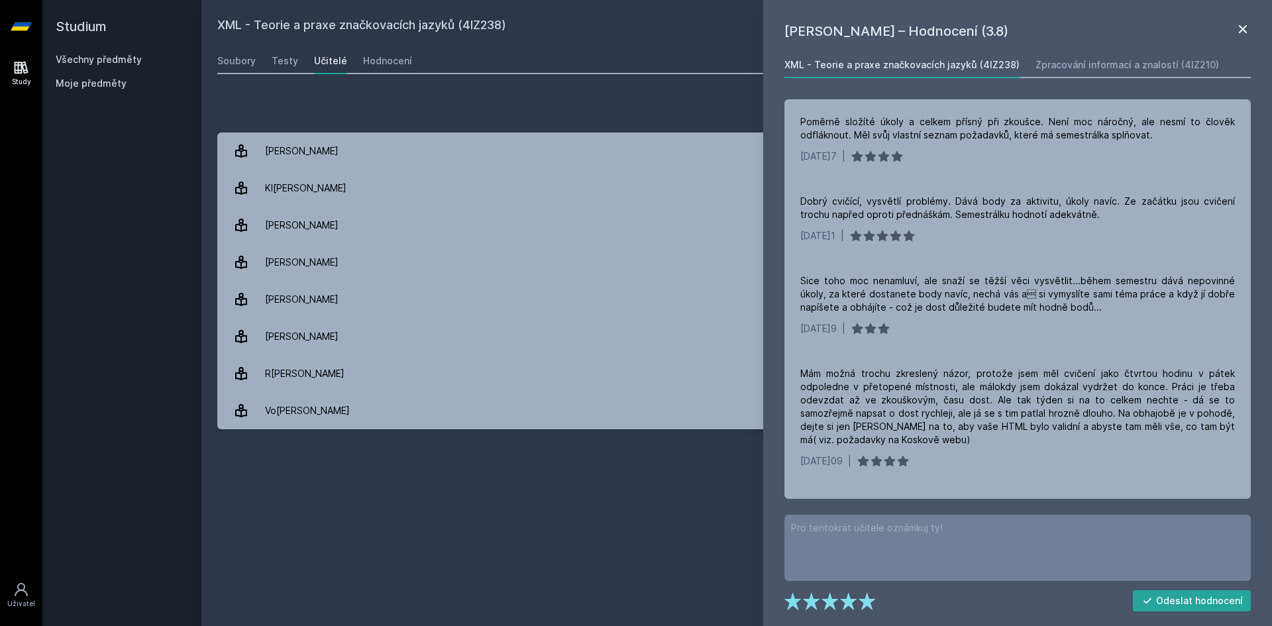
click at [1244, 27] on icon at bounding box center [1243, 29] width 16 height 16
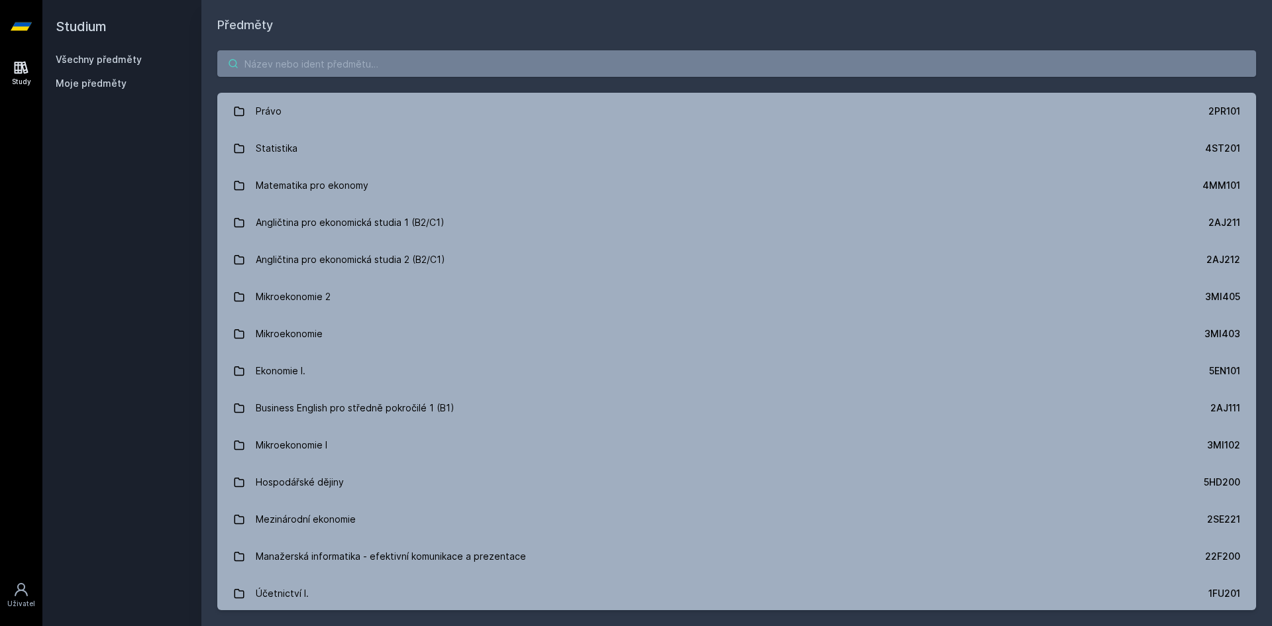
click at [329, 72] on input "search" at bounding box center [736, 63] width 1039 height 27
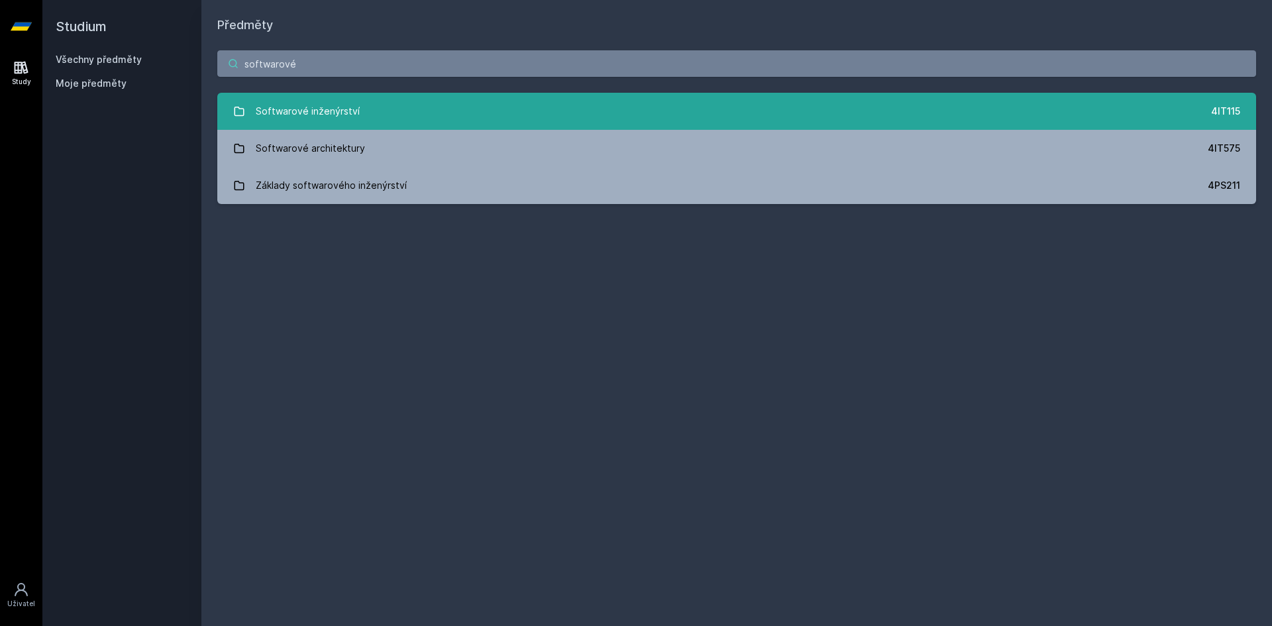
type input "softwarové"
click at [352, 111] on div "Softwarové inženýrství" at bounding box center [308, 111] width 104 height 27
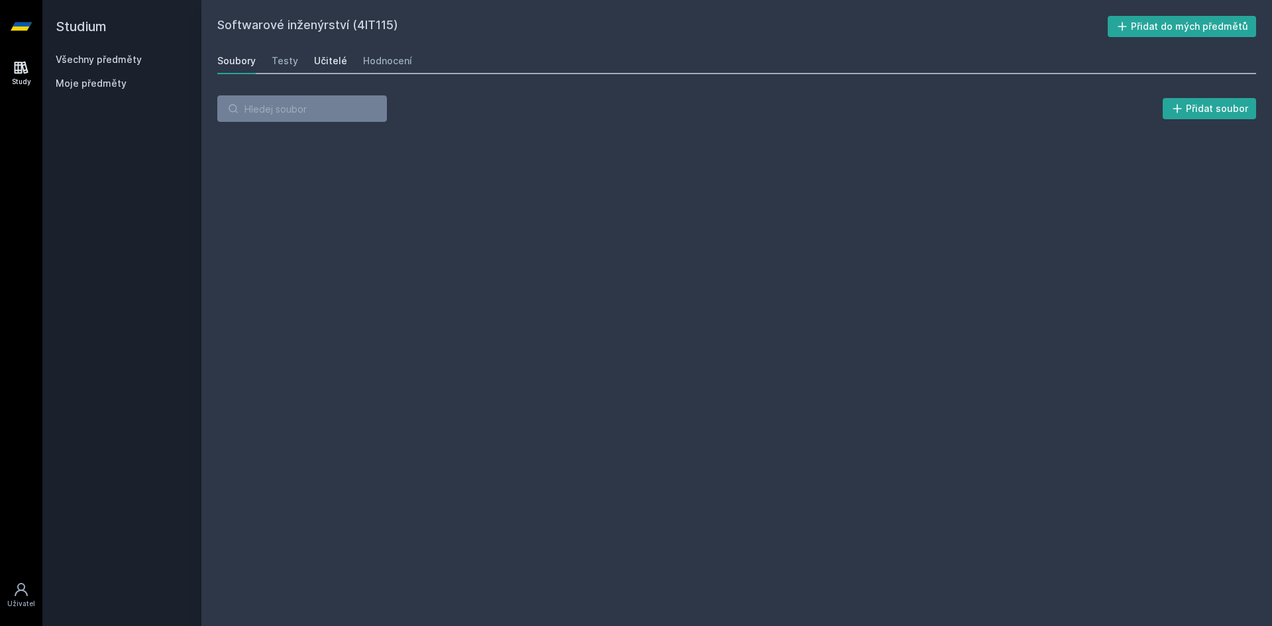
click at [329, 60] on div "Učitelé" at bounding box center [330, 60] width 33 height 13
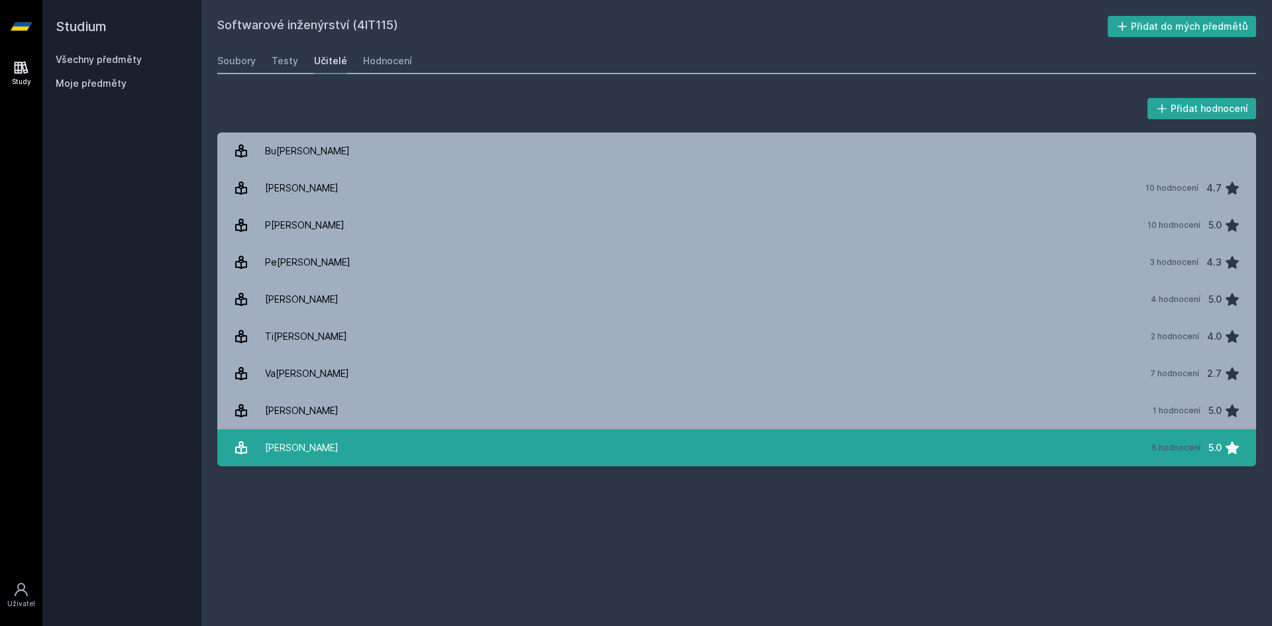
click at [377, 453] on link "V[PERSON_NAME] 5 hodnocení 5.0" at bounding box center [736, 447] width 1039 height 37
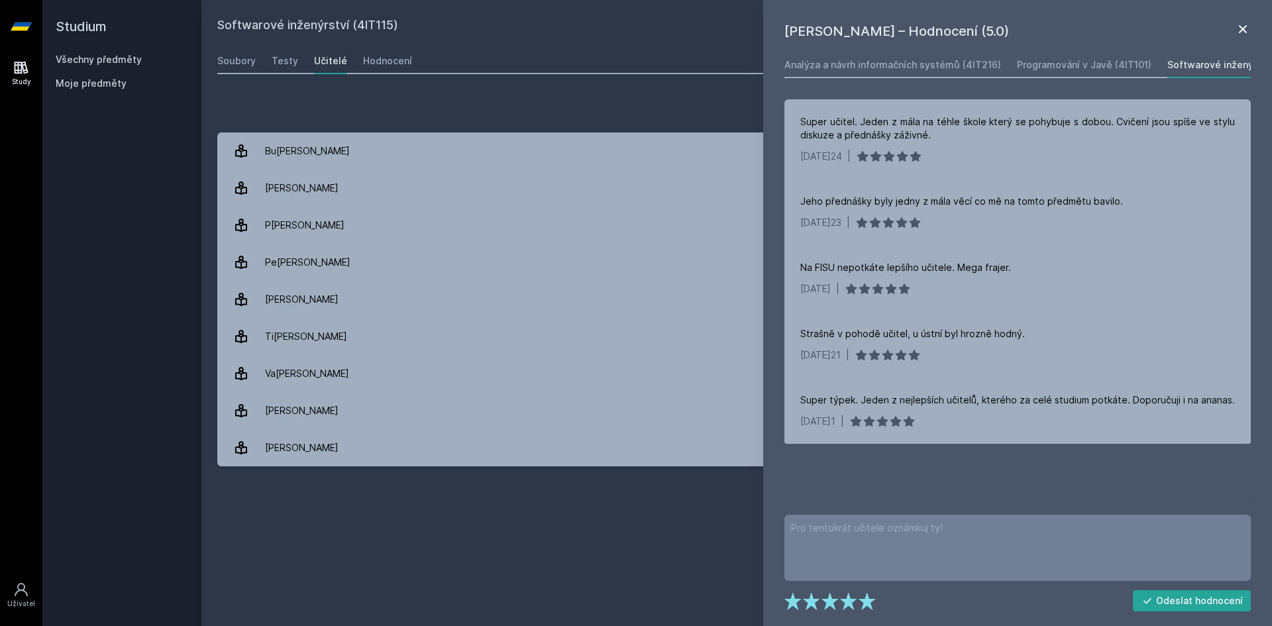
click at [1245, 29] on icon at bounding box center [1243, 29] width 16 height 16
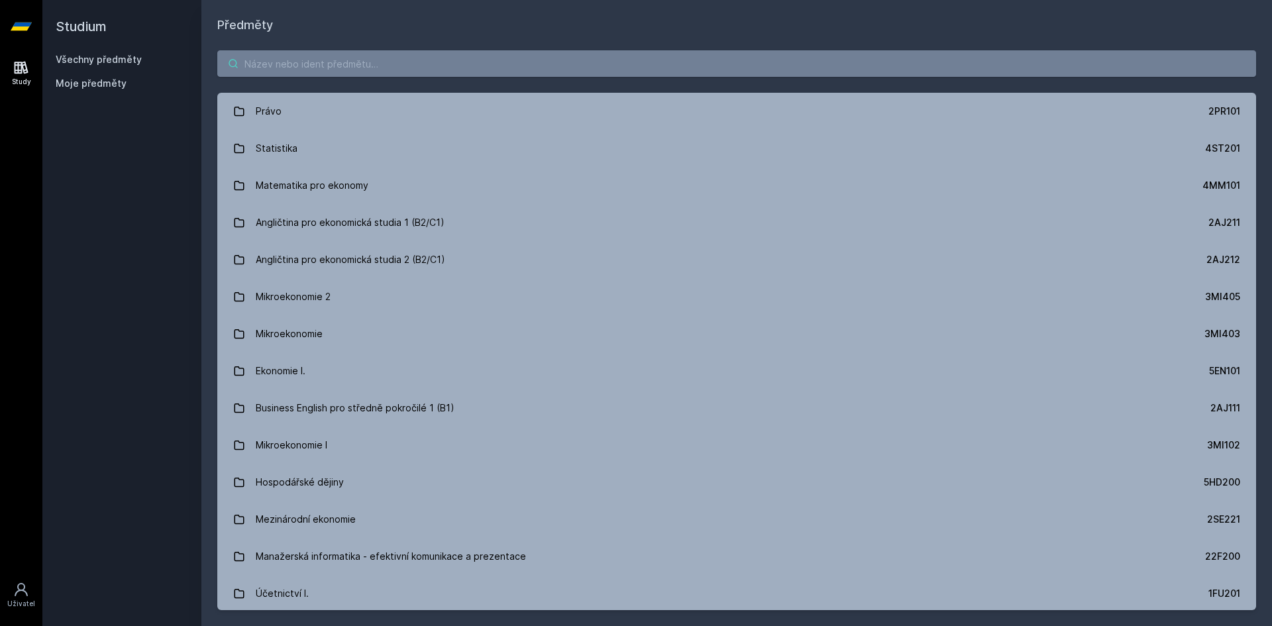
click at [299, 72] on input "search" at bounding box center [736, 63] width 1039 height 27
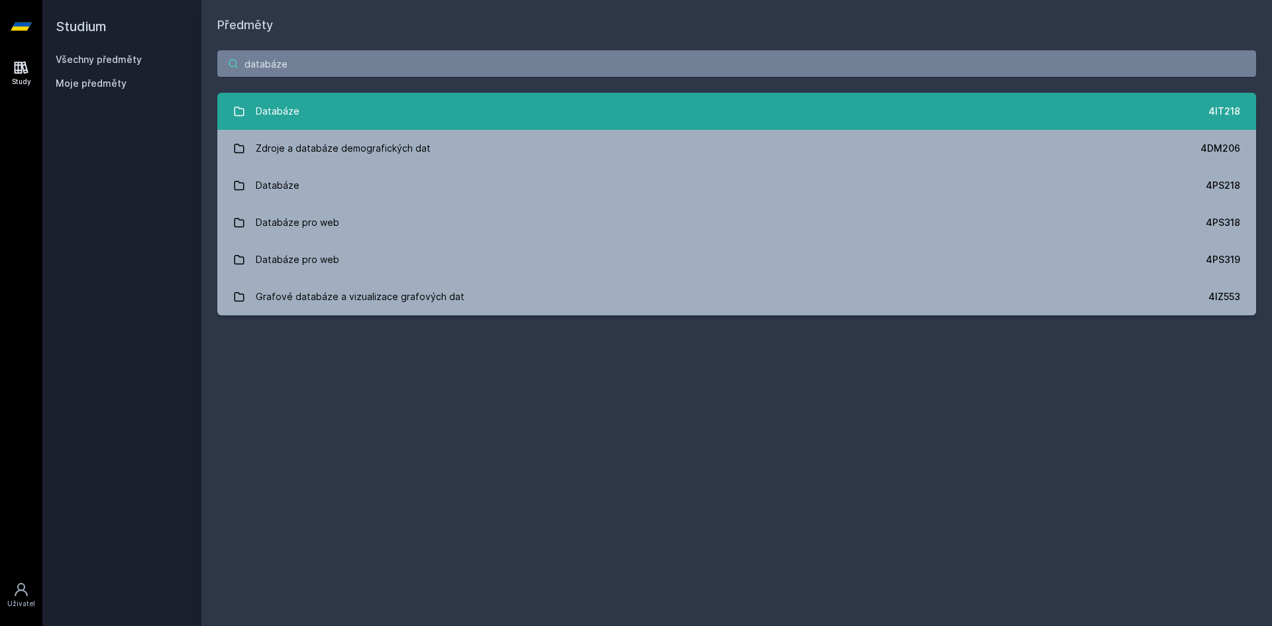
type input "databáze"
click at [325, 98] on link "Databáze 4IT218" at bounding box center [736, 111] width 1039 height 37
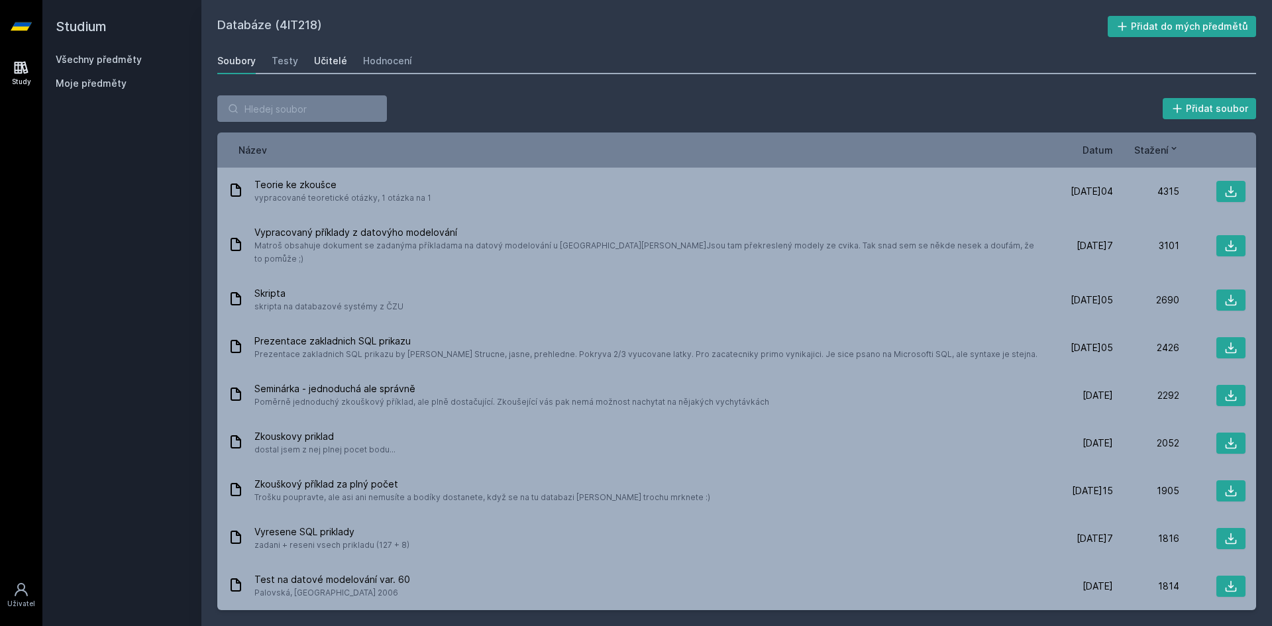
click at [314, 58] on div "Učitelé" at bounding box center [330, 60] width 33 height 13
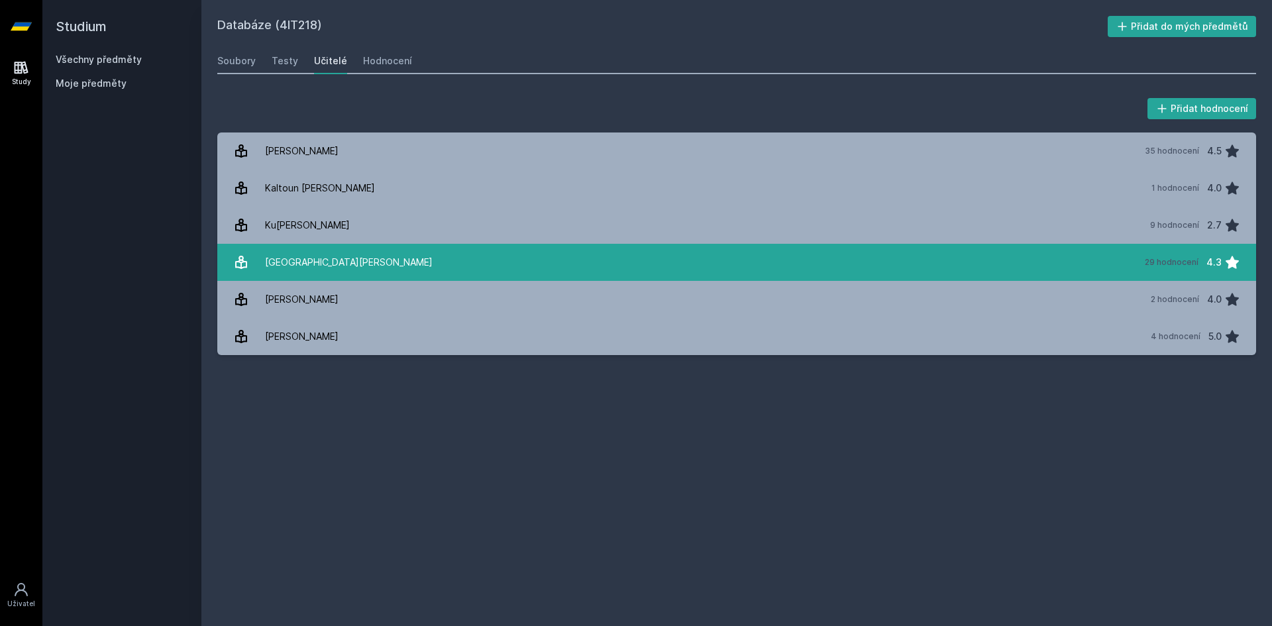
click at [357, 261] on link "[GEOGRAPHIC_DATA][PERSON_NAME] 29 hodnocení 4.3" at bounding box center [736, 262] width 1039 height 37
